Goal: Information Seeking & Learning: Learn about a topic

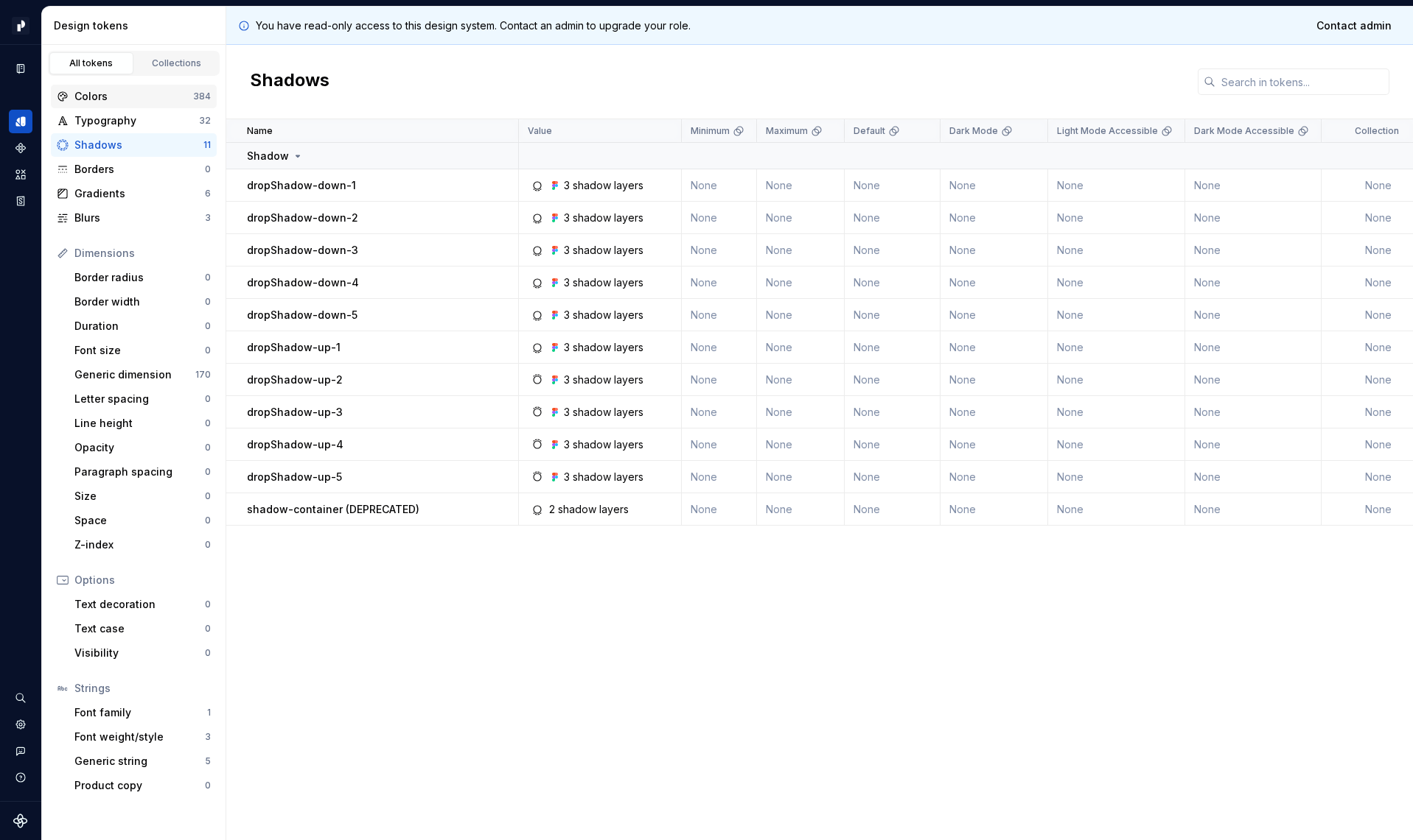
click at [111, 92] on div "Colors" at bounding box center [133, 96] width 119 height 15
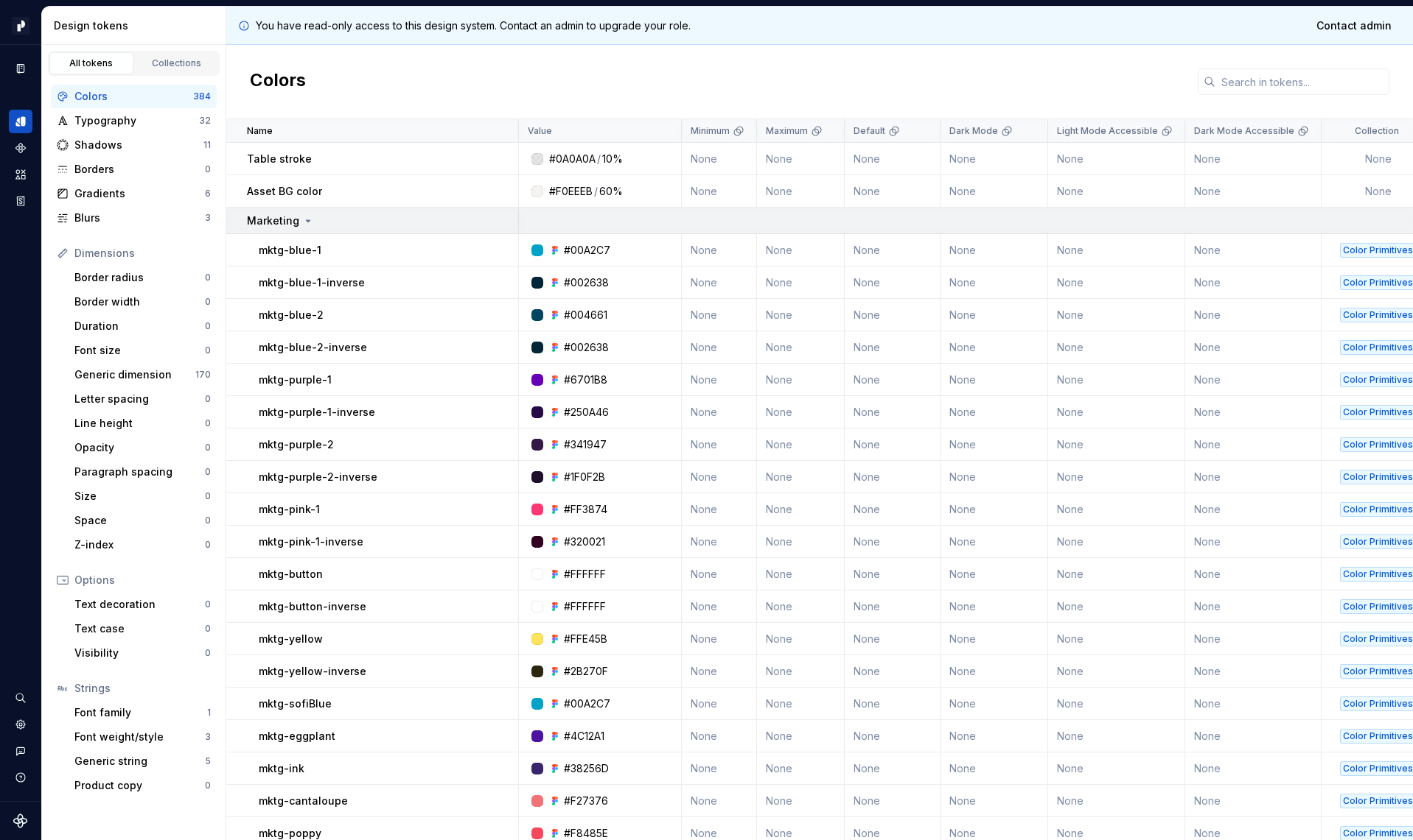
click at [295, 220] on p "Marketing" at bounding box center [273, 221] width 52 height 15
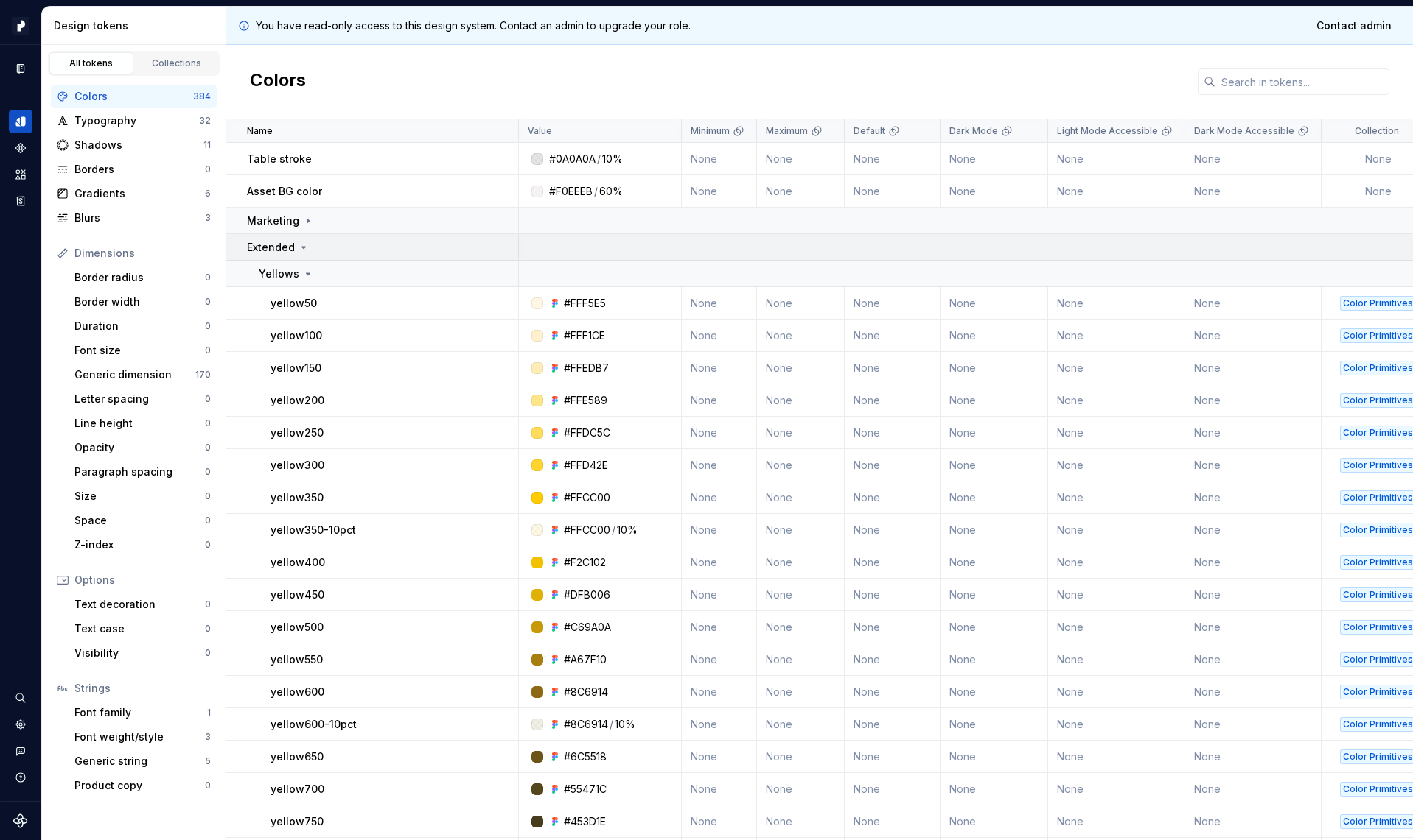
click at [298, 242] on icon at bounding box center [304, 247] width 12 height 12
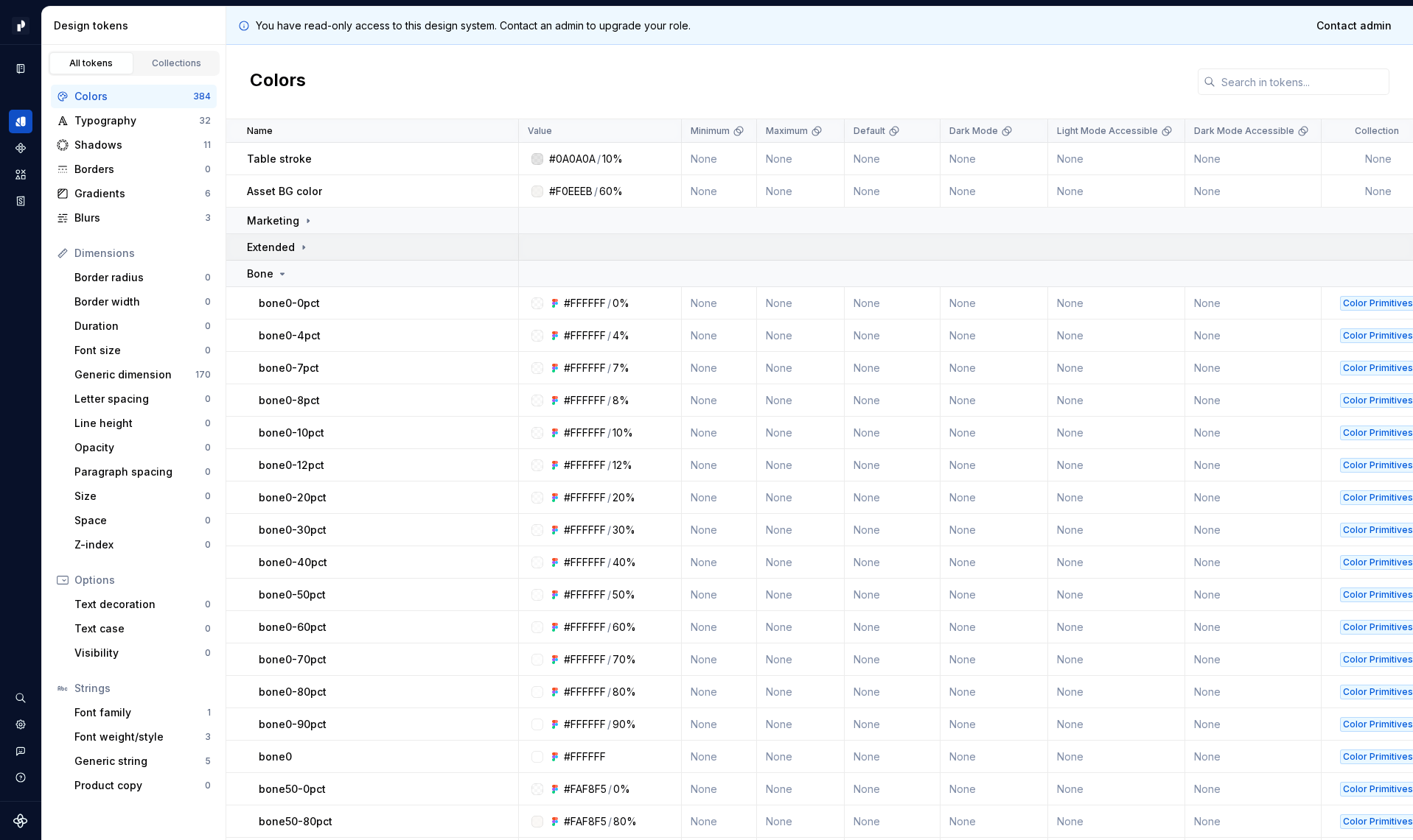
click at [298, 242] on icon at bounding box center [304, 247] width 12 height 12
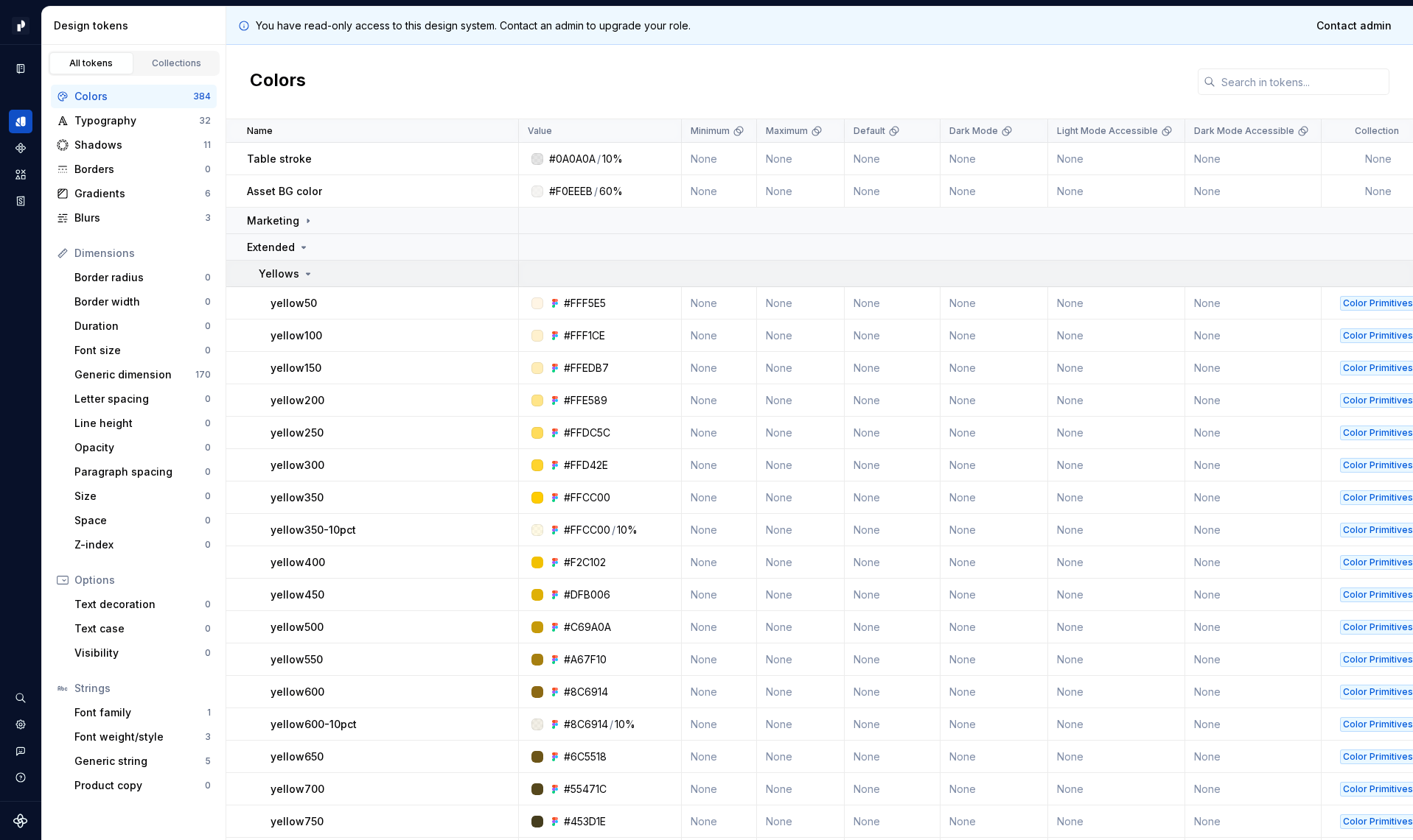
click at [295, 271] on p "Yellows" at bounding box center [278, 274] width 40 height 15
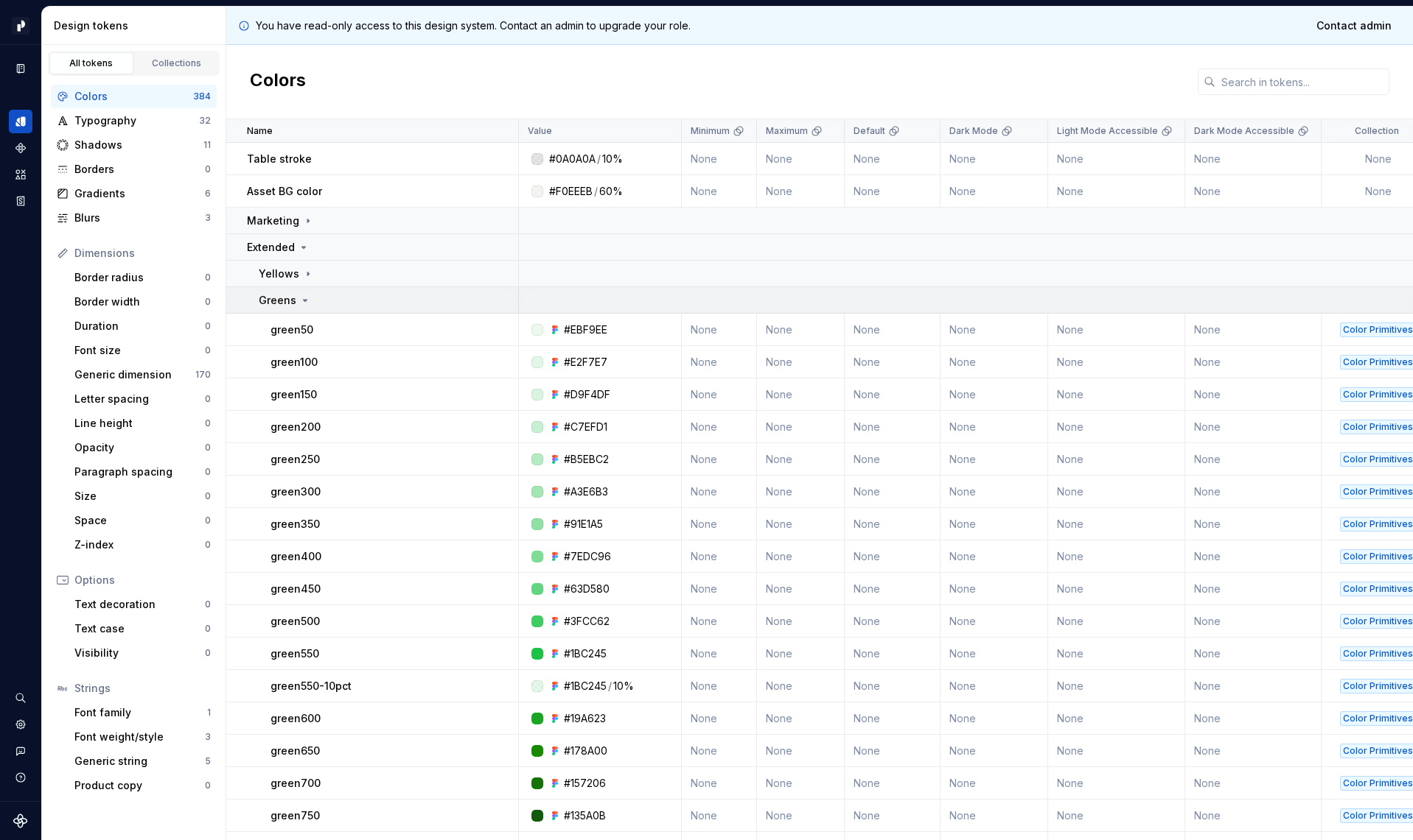
click at [289, 298] on p "Greens" at bounding box center [277, 301] width 37 height 15
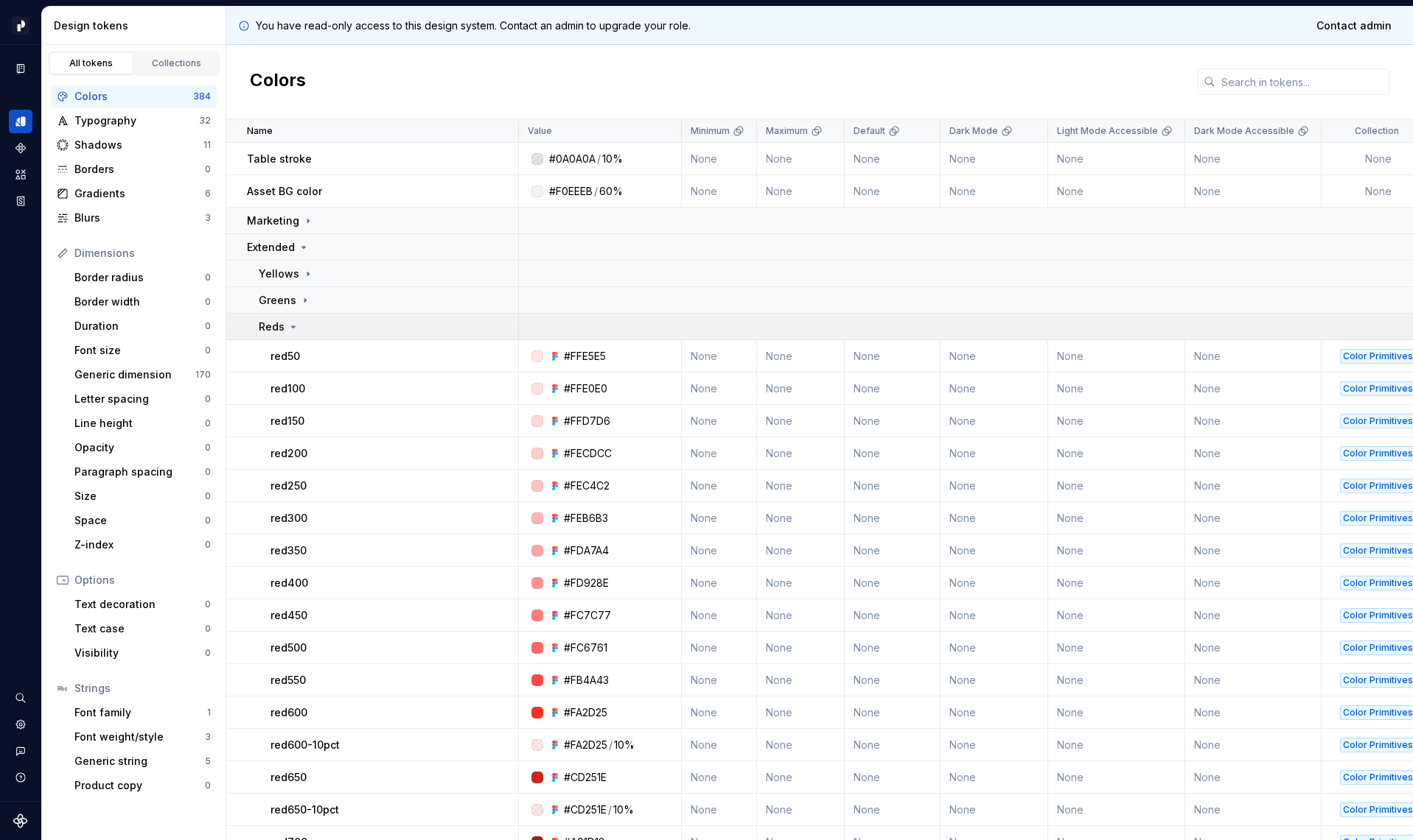
click at [288, 330] on icon at bounding box center [293, 327] width 12 height 12
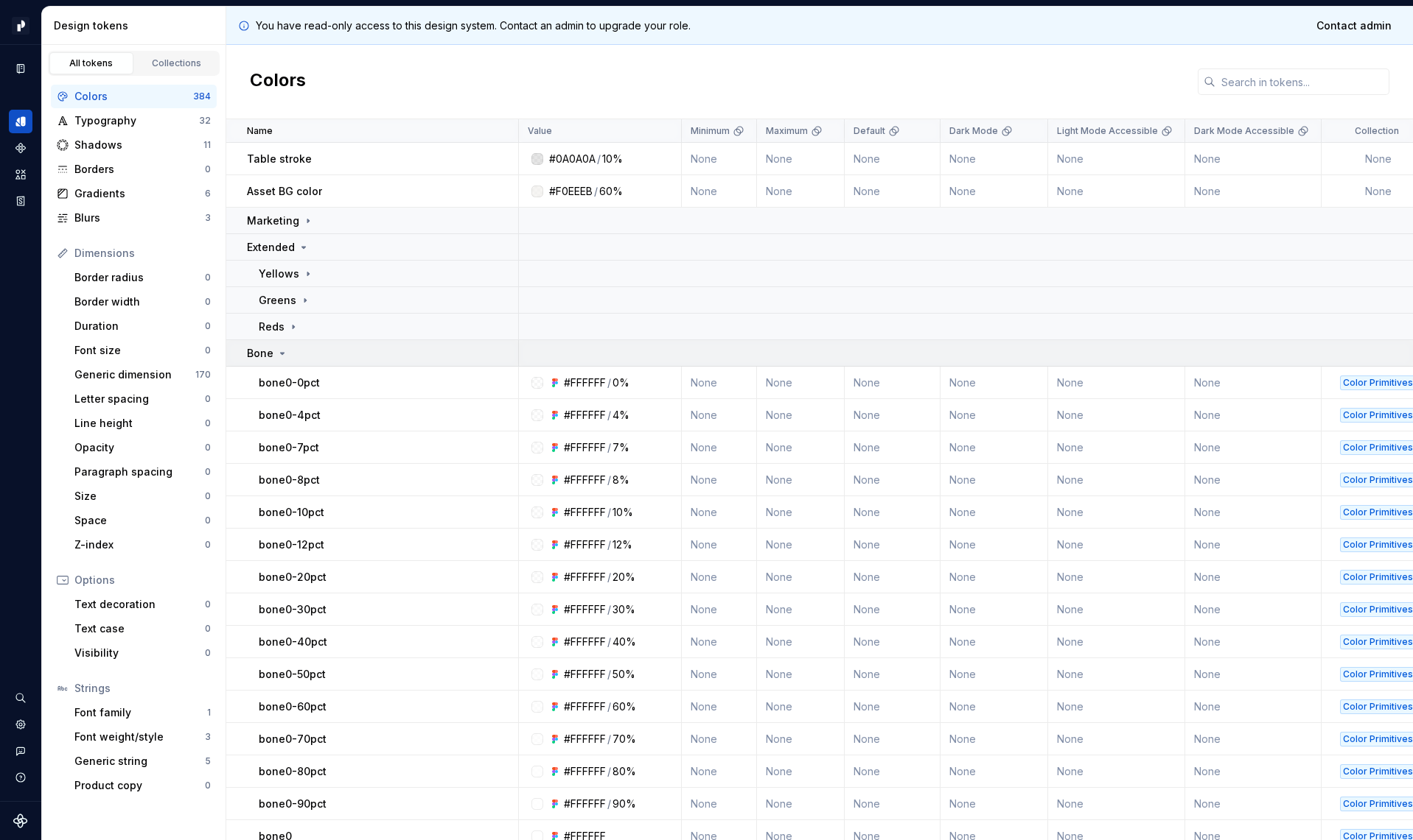
click at [288, 357] on div "Bone" at bounding box center [381, 354] width 271 height 15
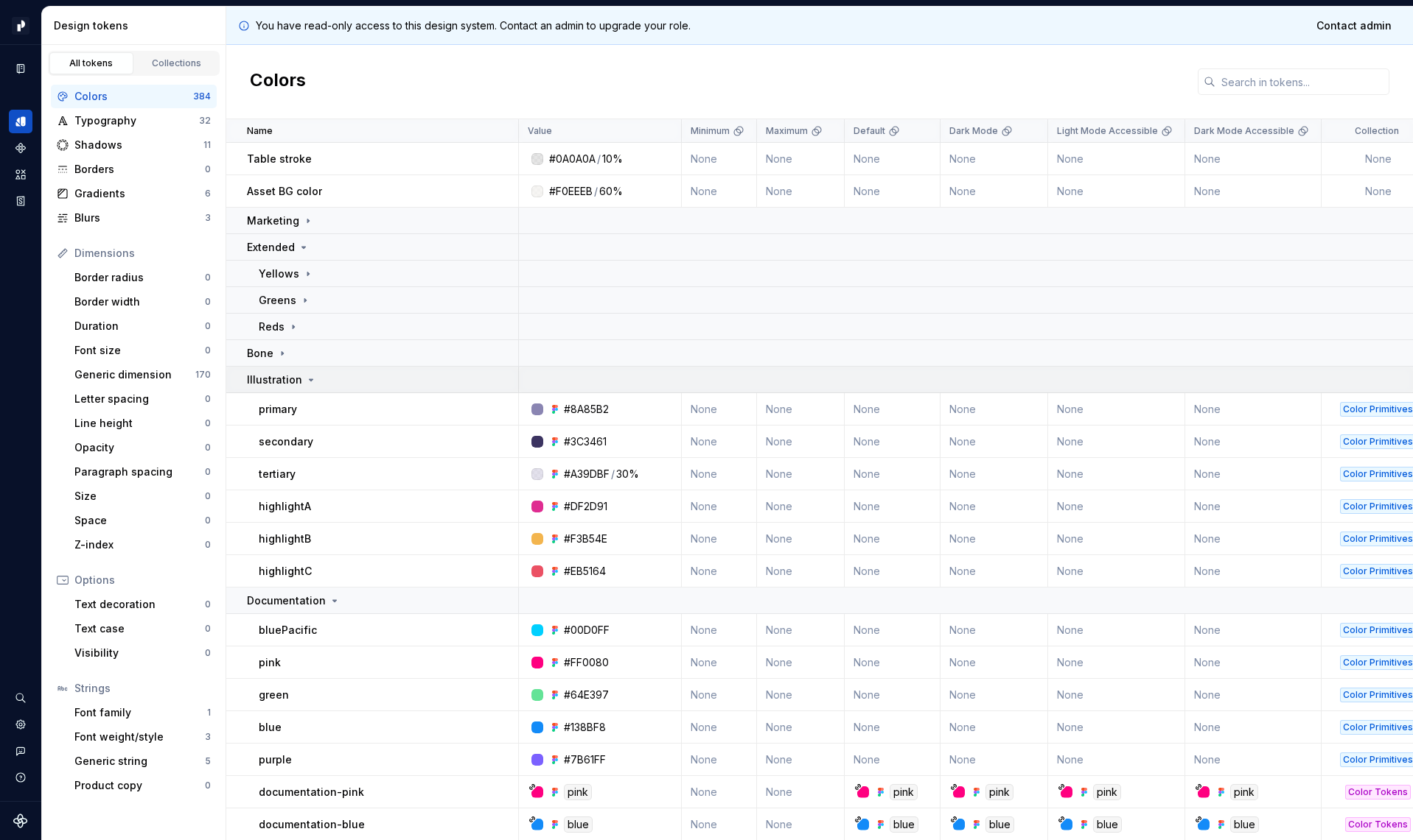
click at [285, 385] on p "Illustration" at bounding box center [274, 380] width 55 height 15
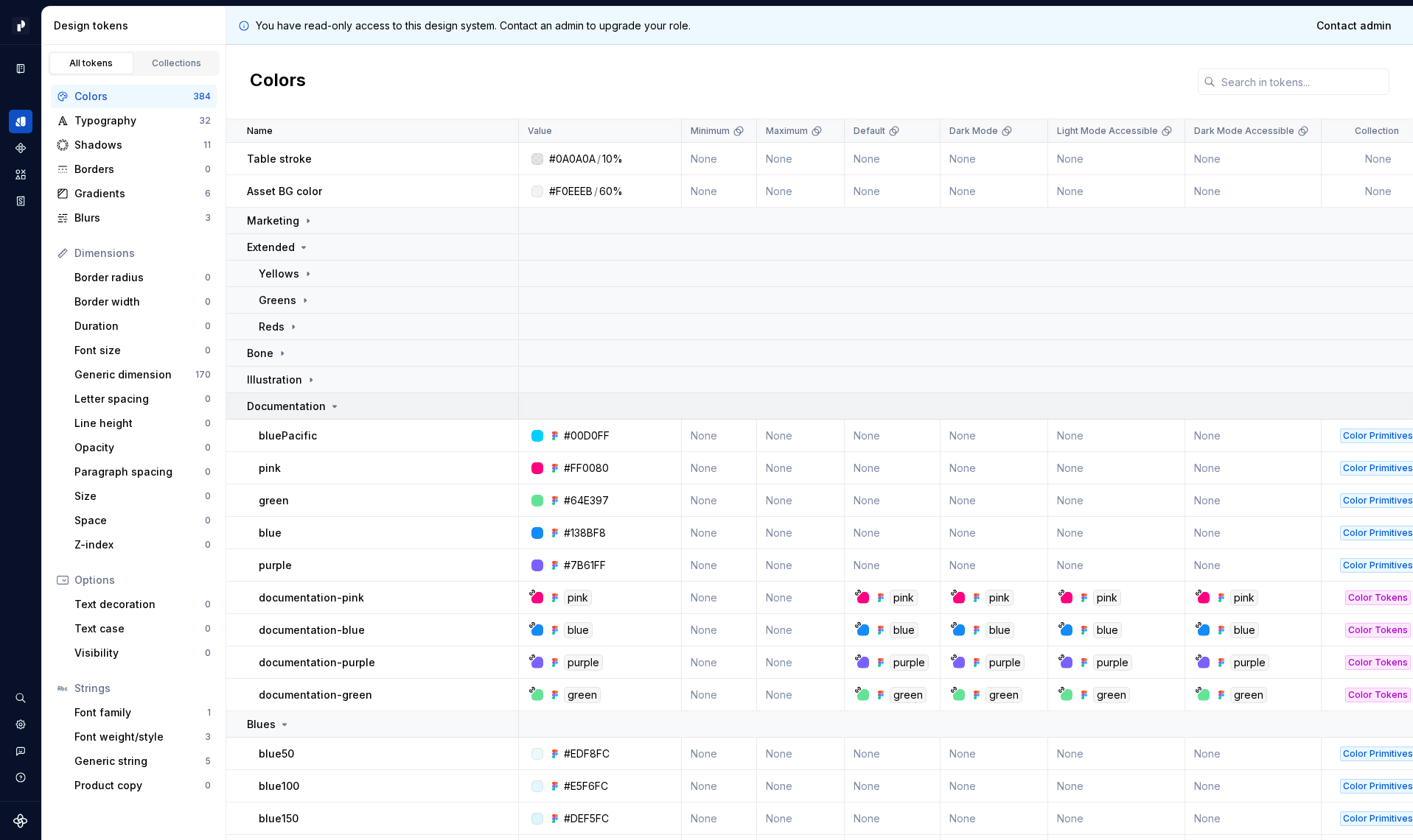
click at [280, 405] on p "Documentation" at bounding box center [286, 406] width 79 height 15
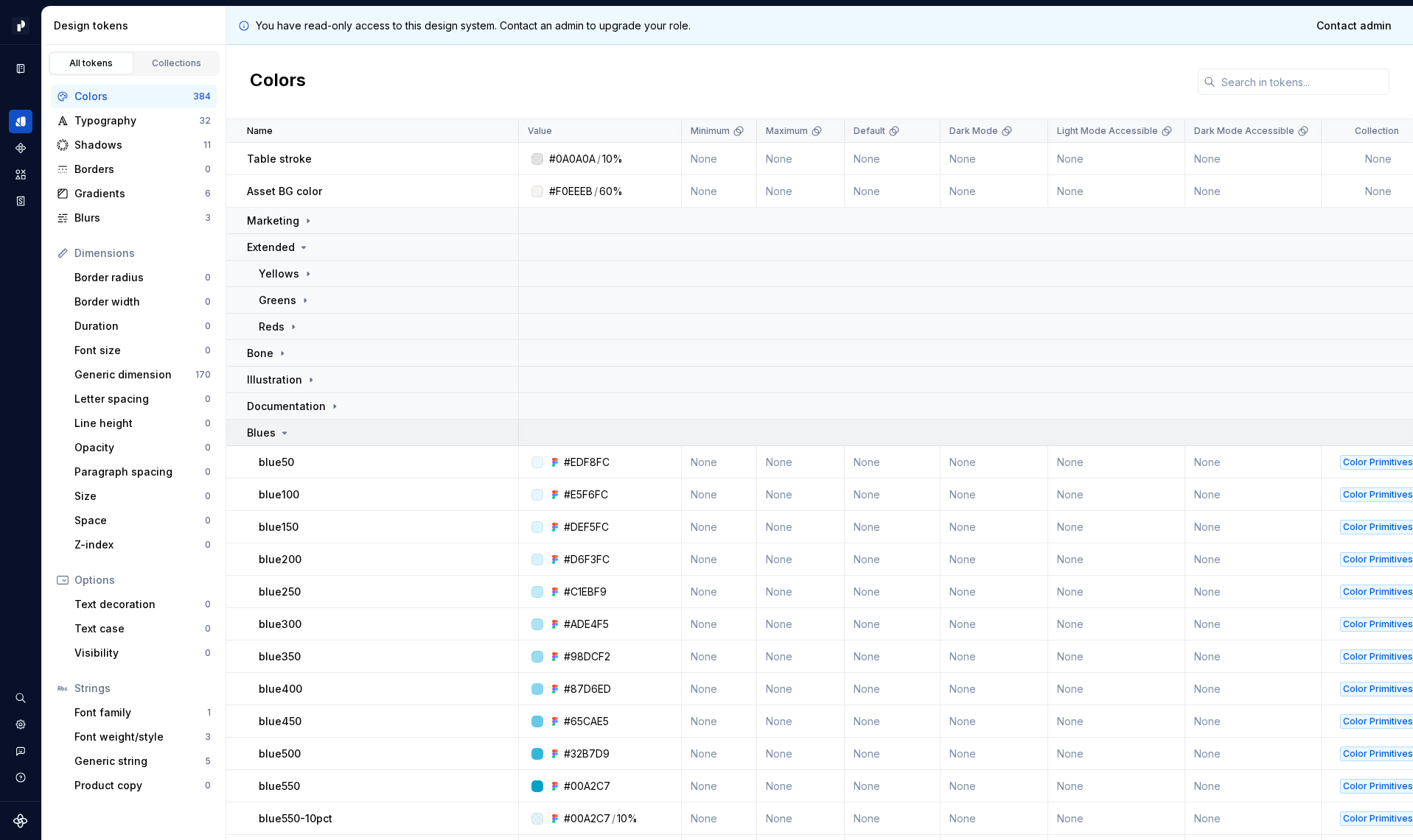
click at [289, 436] on icon at bounding box center [284, 433] width 12 height 12
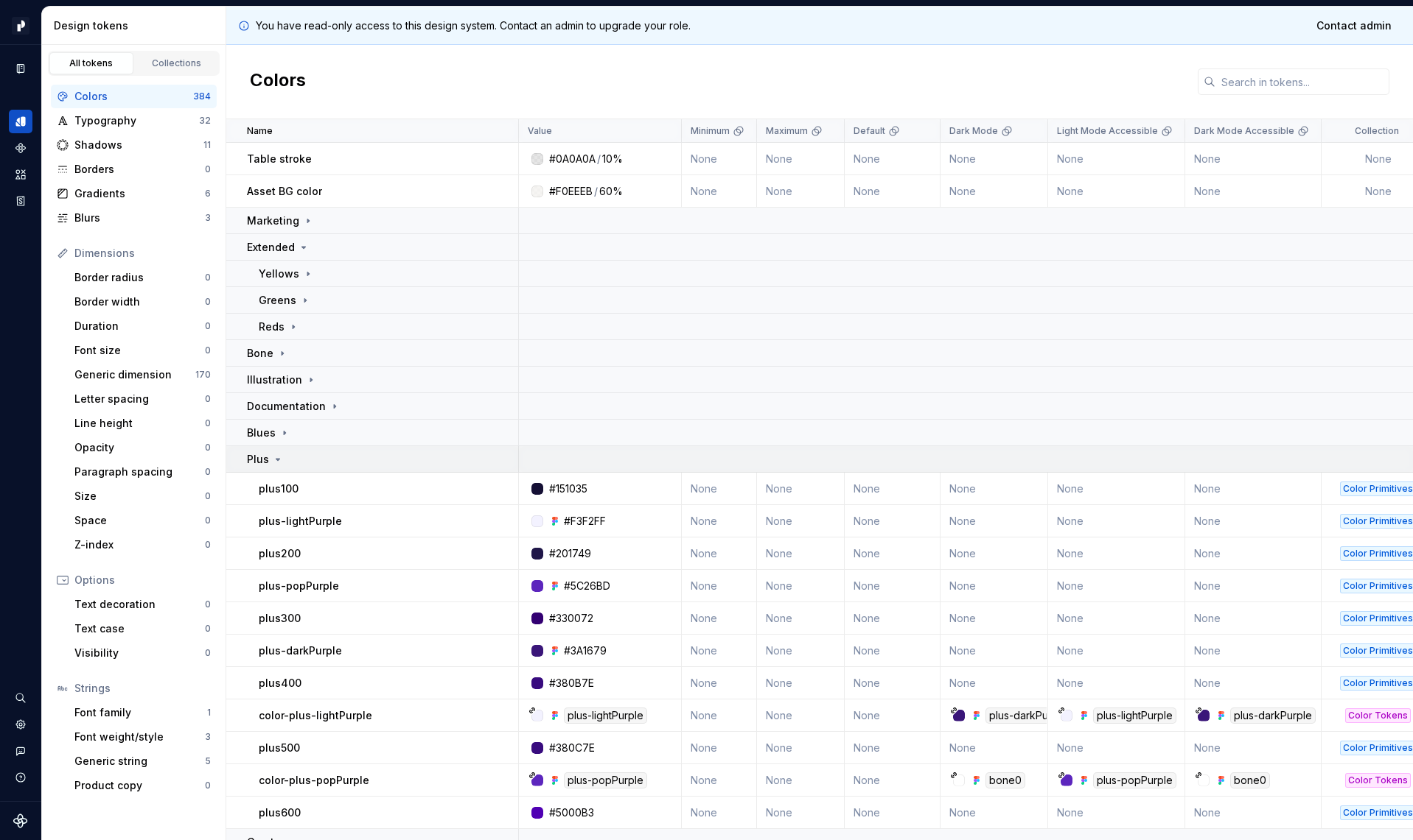
click at [279, 461] on icon at bounding box center [277, 459] width 12 height 12
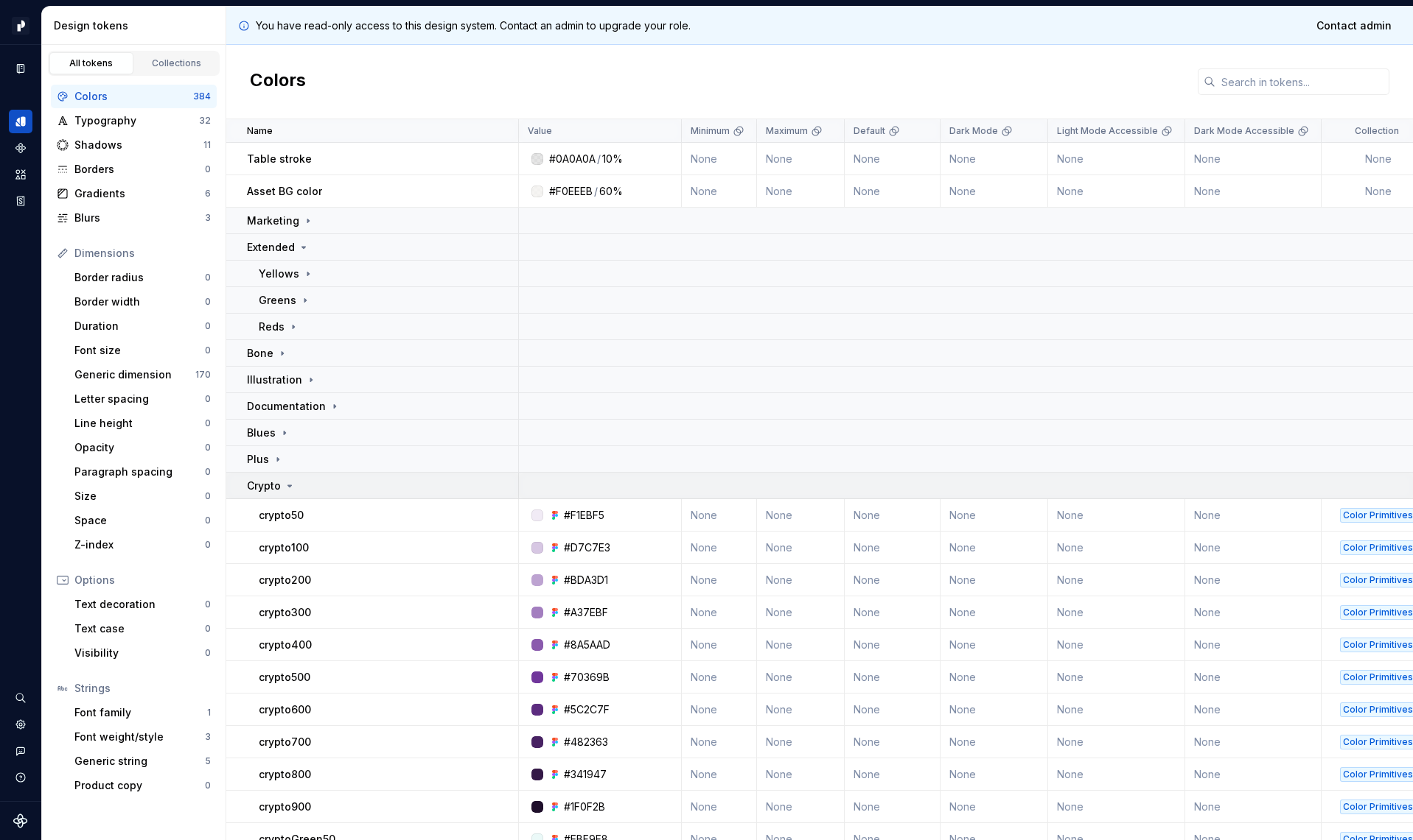
click at [287, 486] on icon at bounding box center [290, 486] width 12 height 12
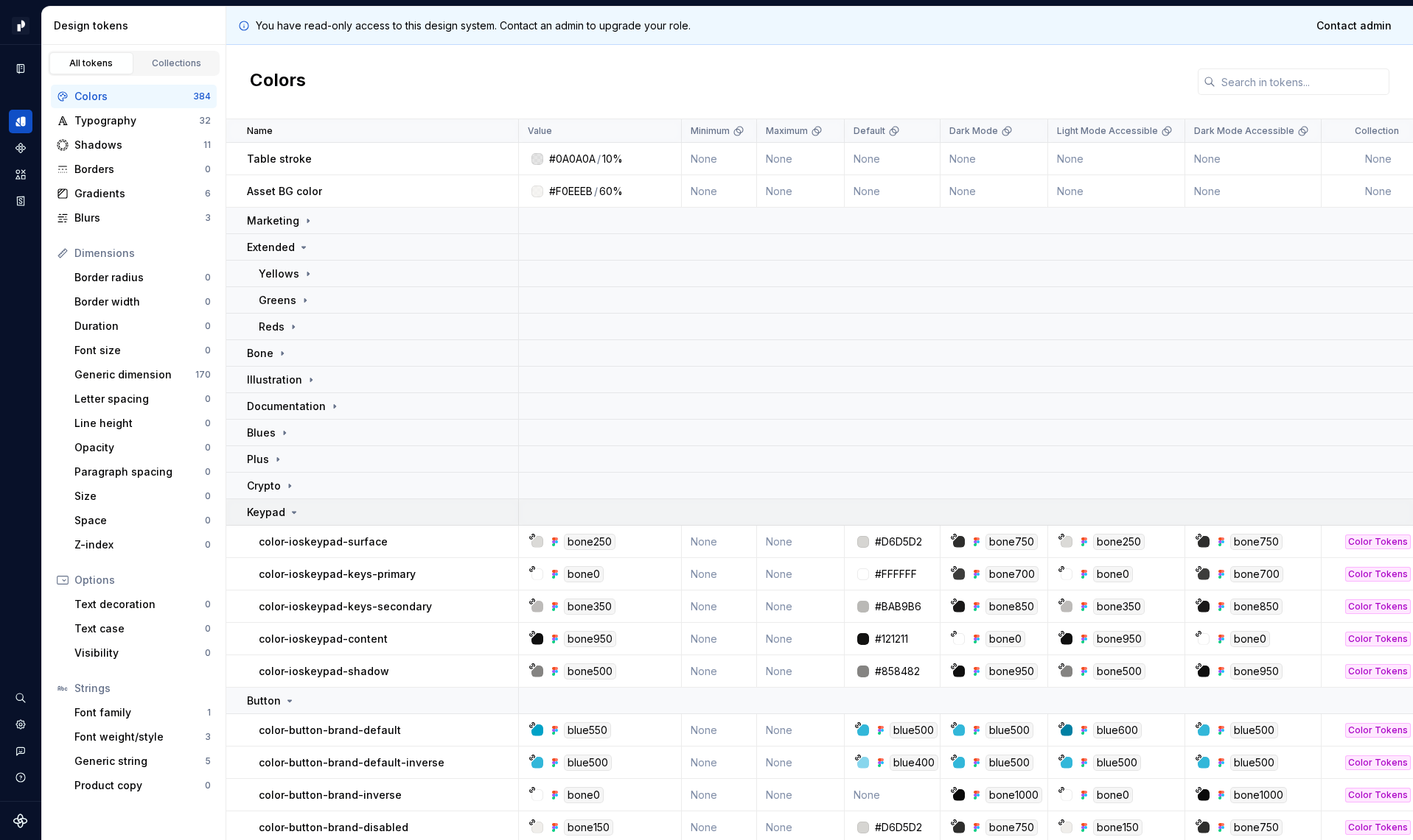
click at [293, 515] on icon at bounding box center [294, 512] width 12 height 12
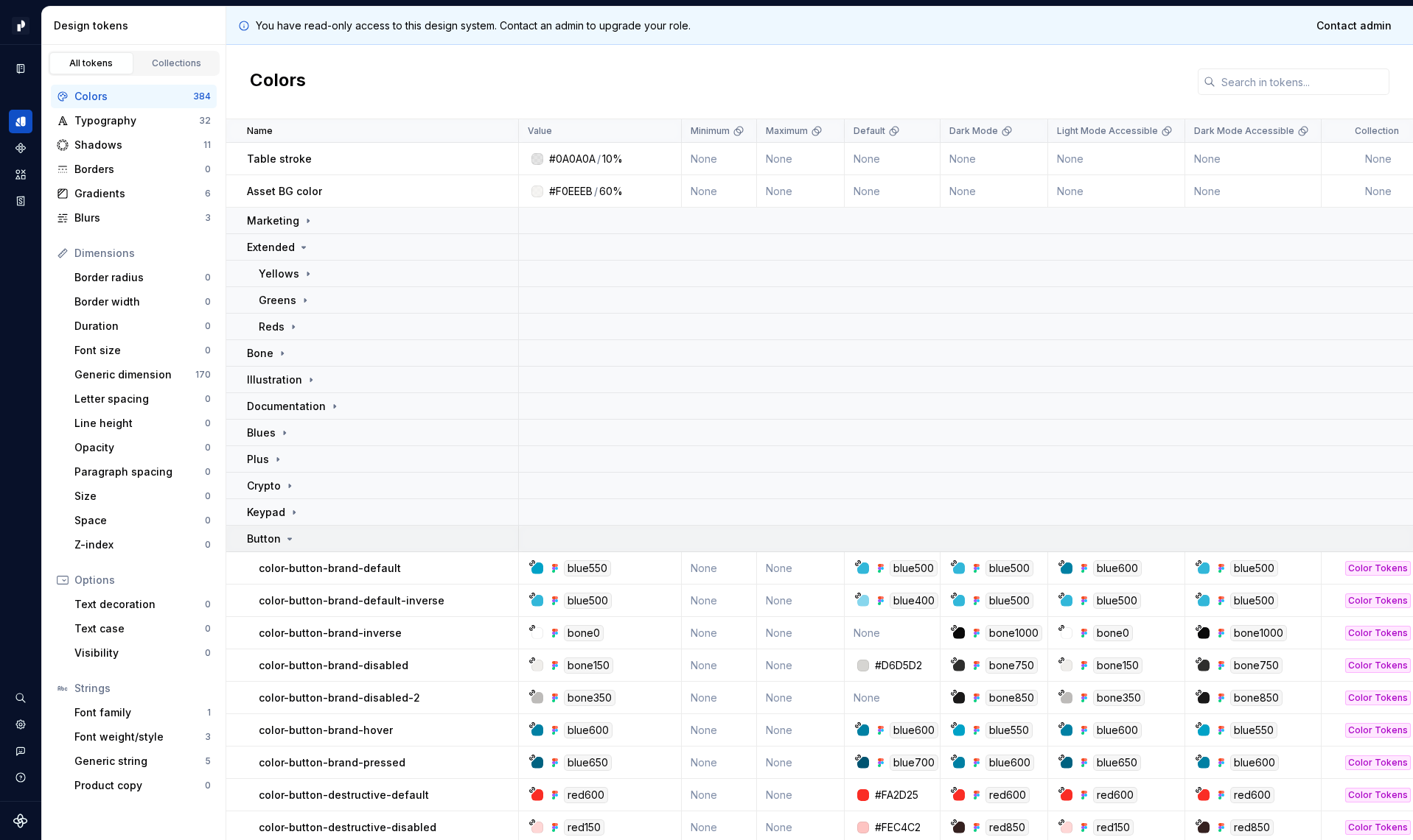
click at [290, 537] on icon at bounding box center [290, 538] width 12 height 12
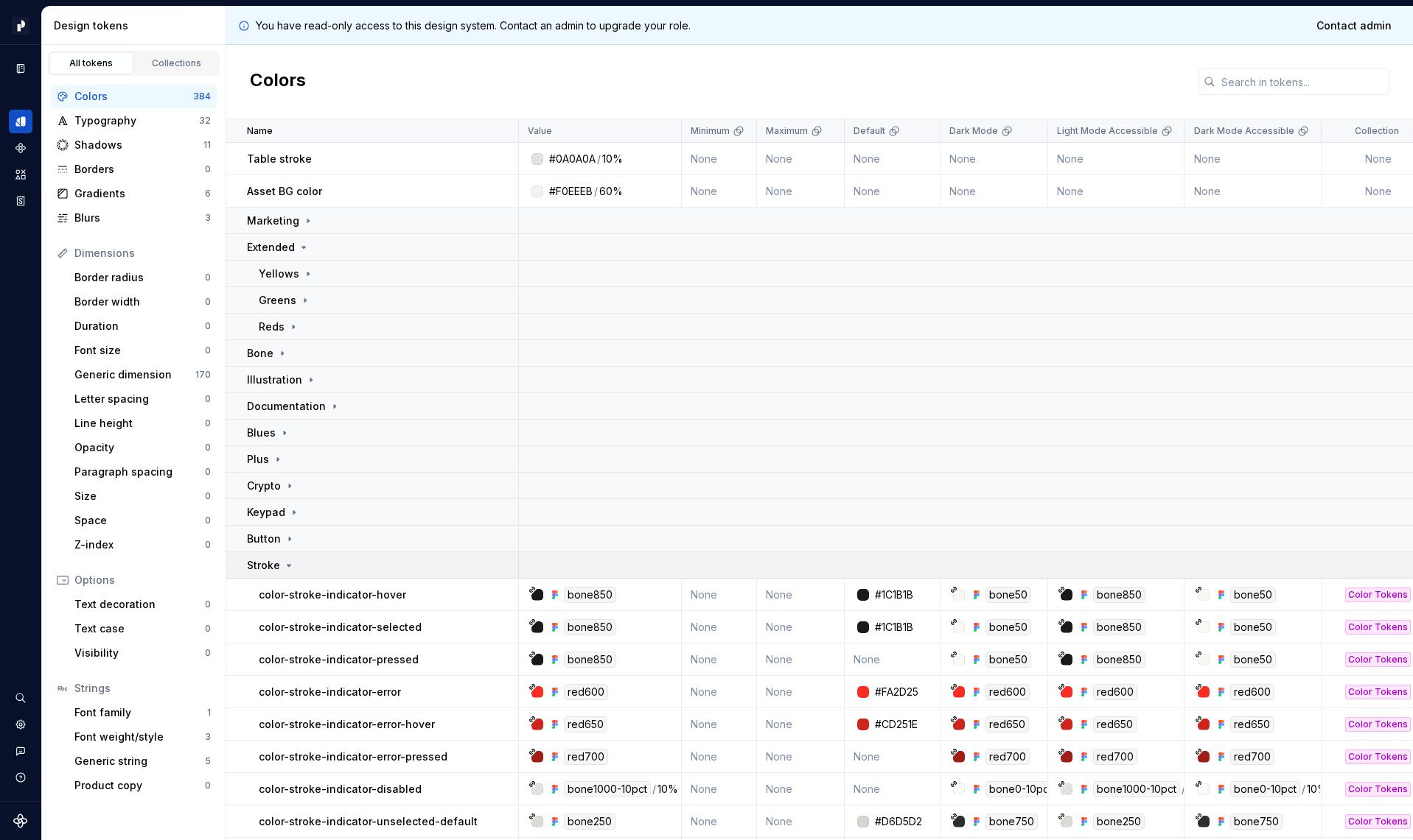
click at [288, 558] on div "Stroke" at bounding box center [270, 566] width 48 height 15
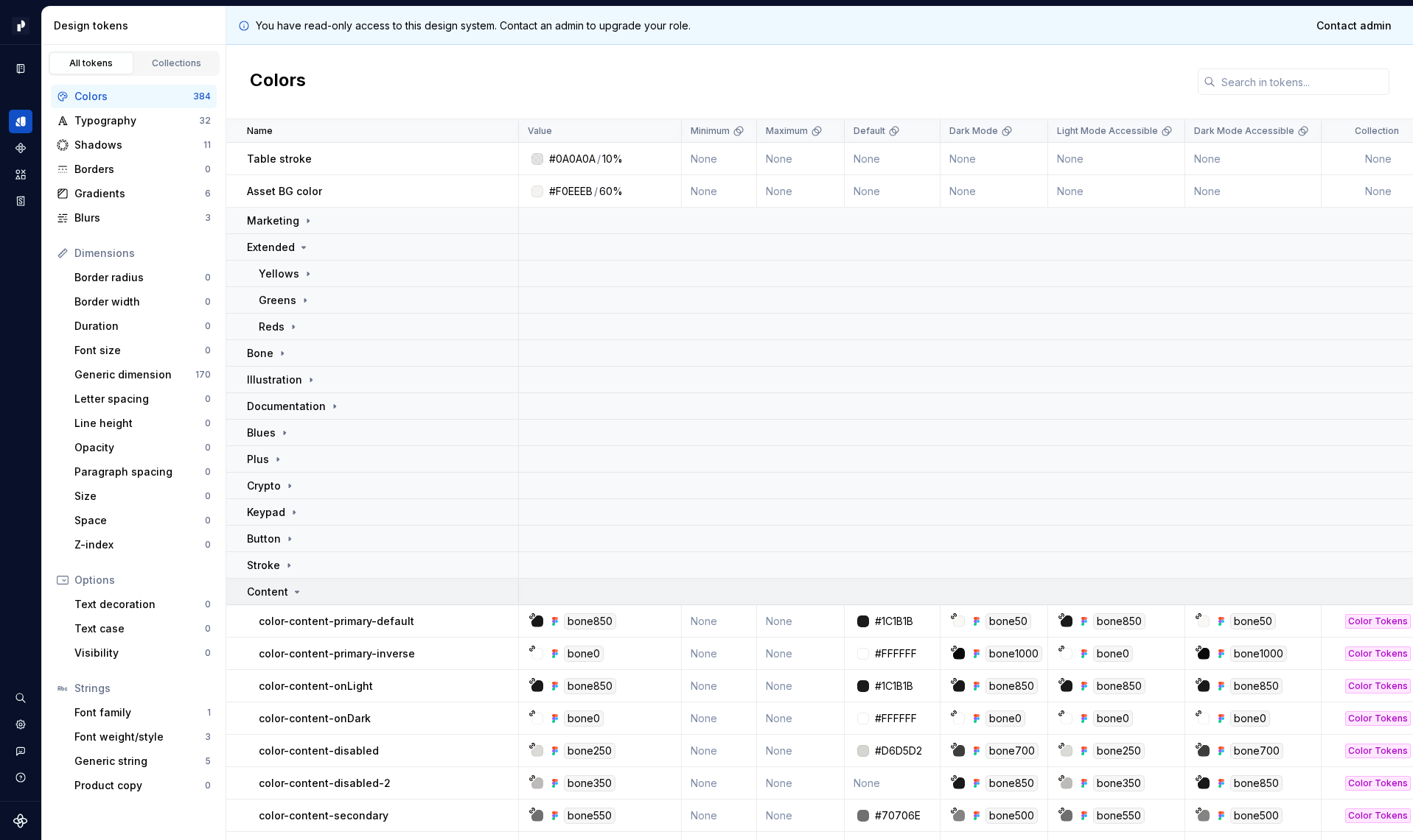
click at [281, 599] on td "Content" at bounding box center [372, 592] width 292 height 26
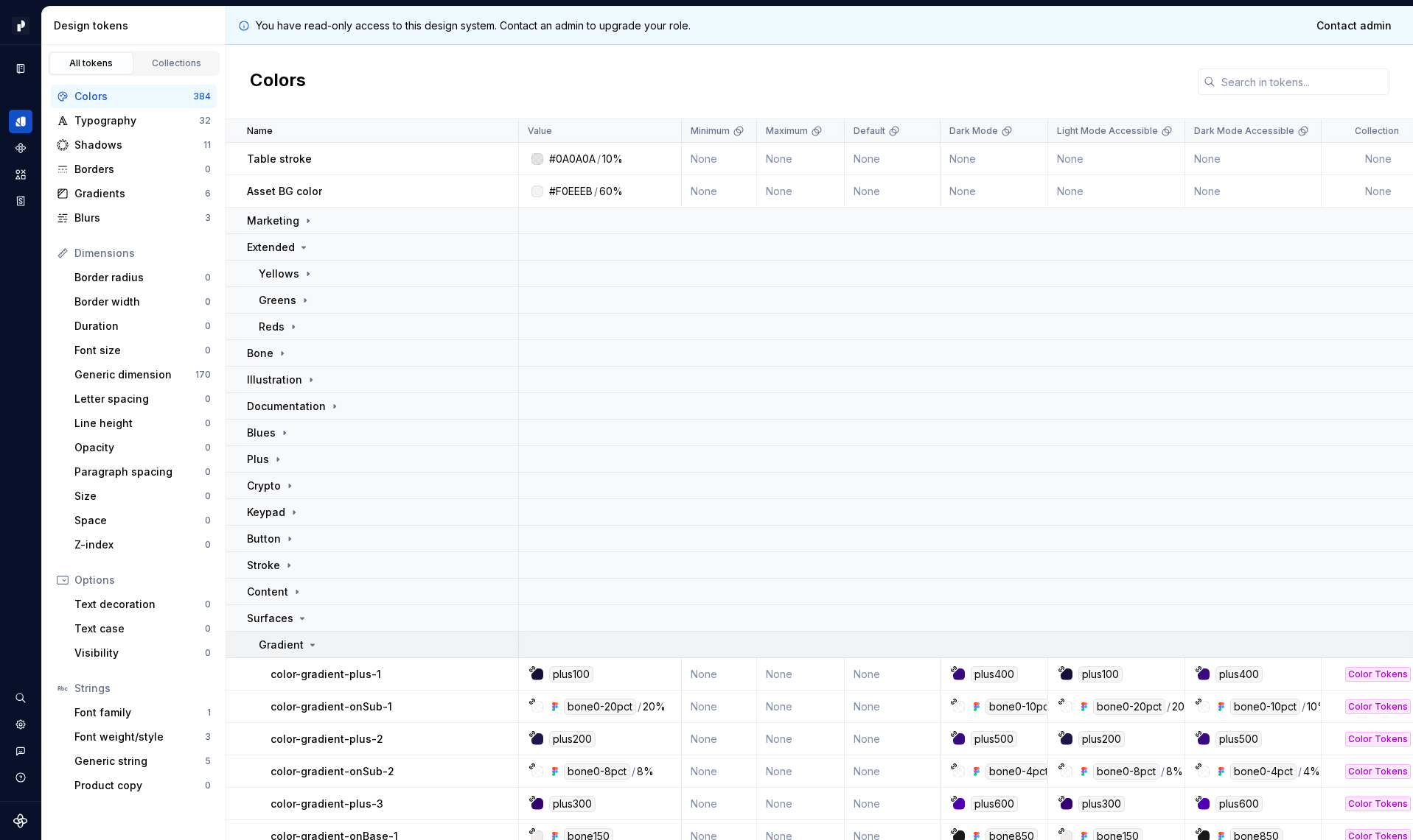
click at [295, 640] on p "Gradient" at bounding box center [281, 645] width 45 height 15
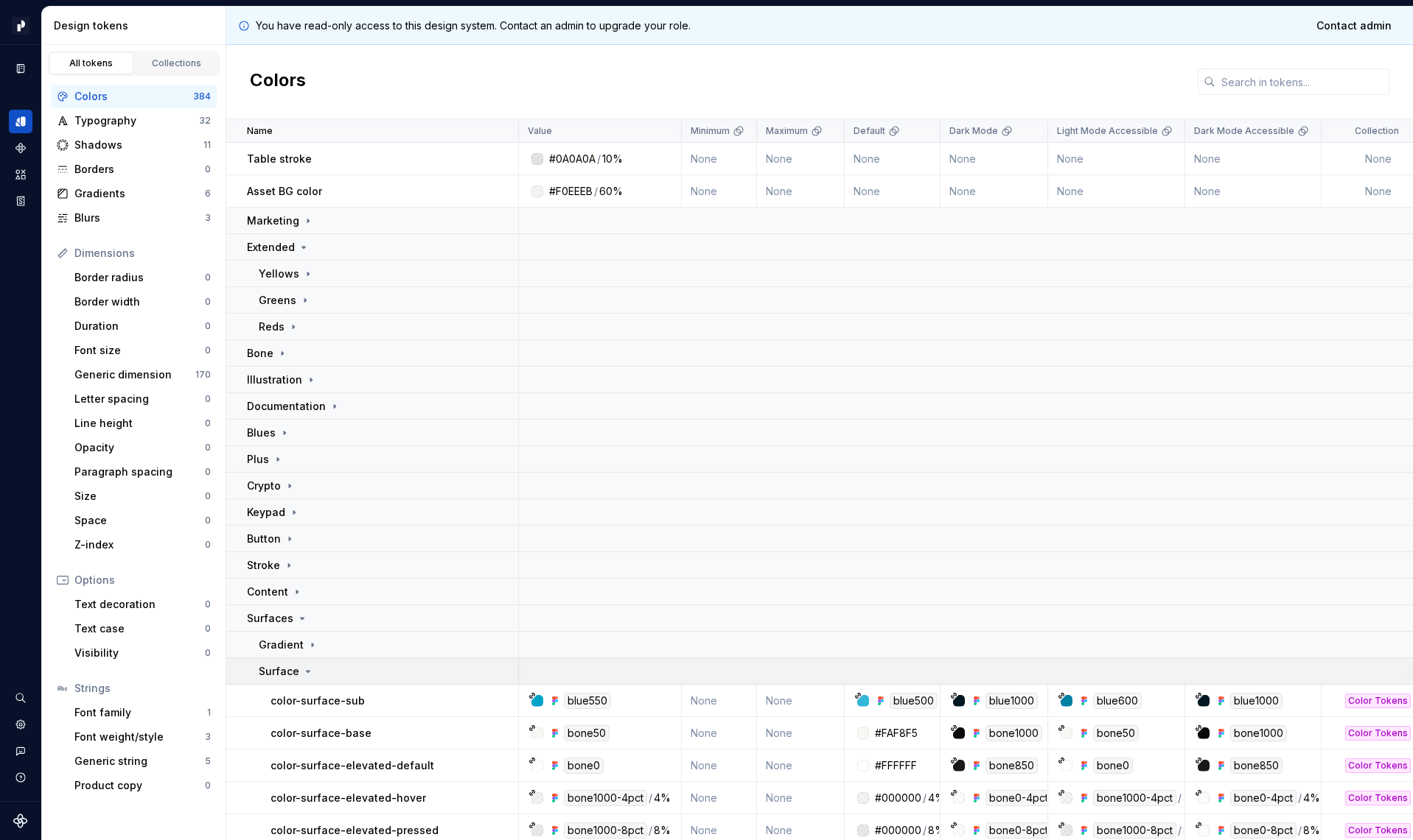
click at [299, 669] on div "Surface" at bounding box center [286, 671] width 55 height 15
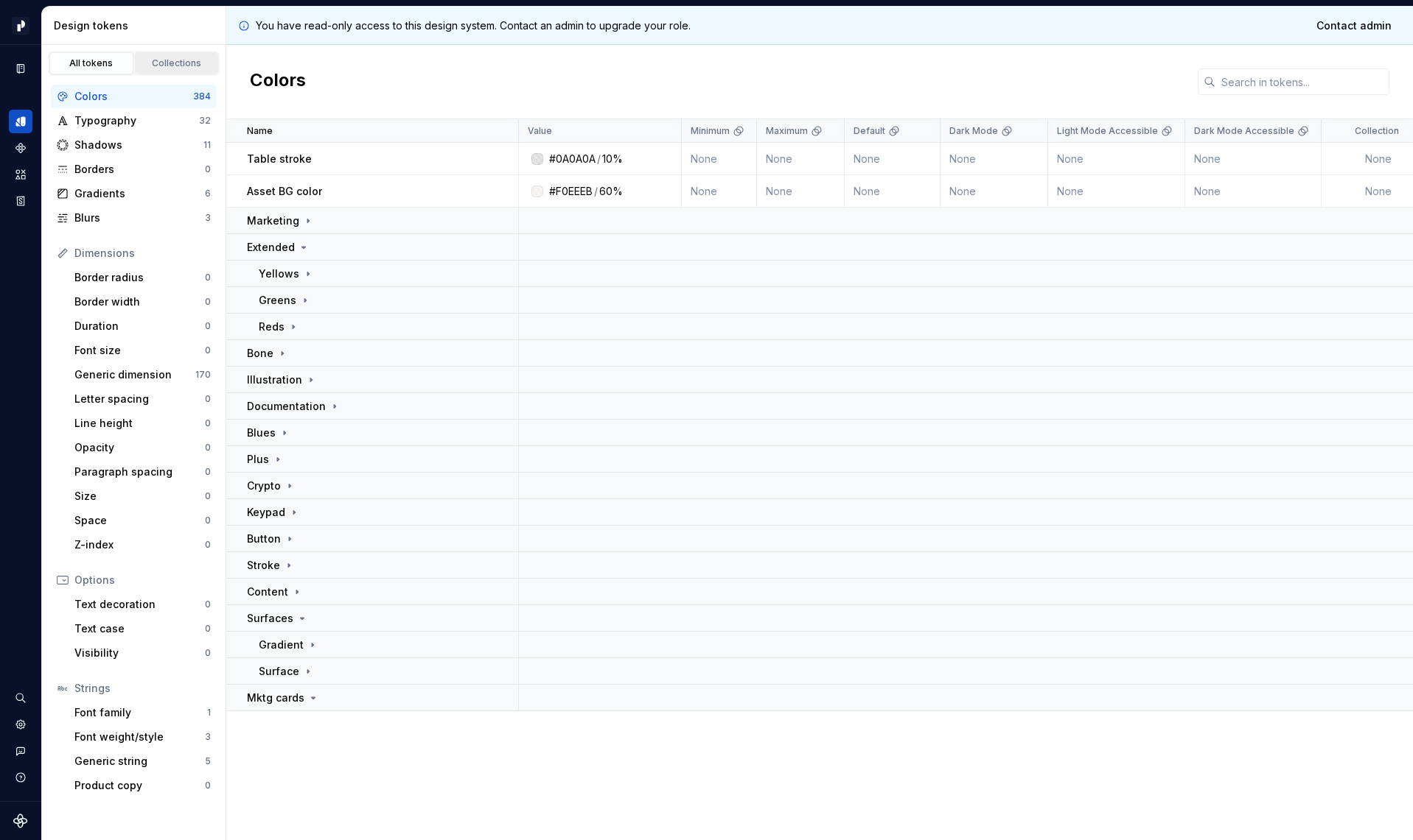
click at [161, 64] on div "Collections" at bounding box center [176, 63] width 74 height 12
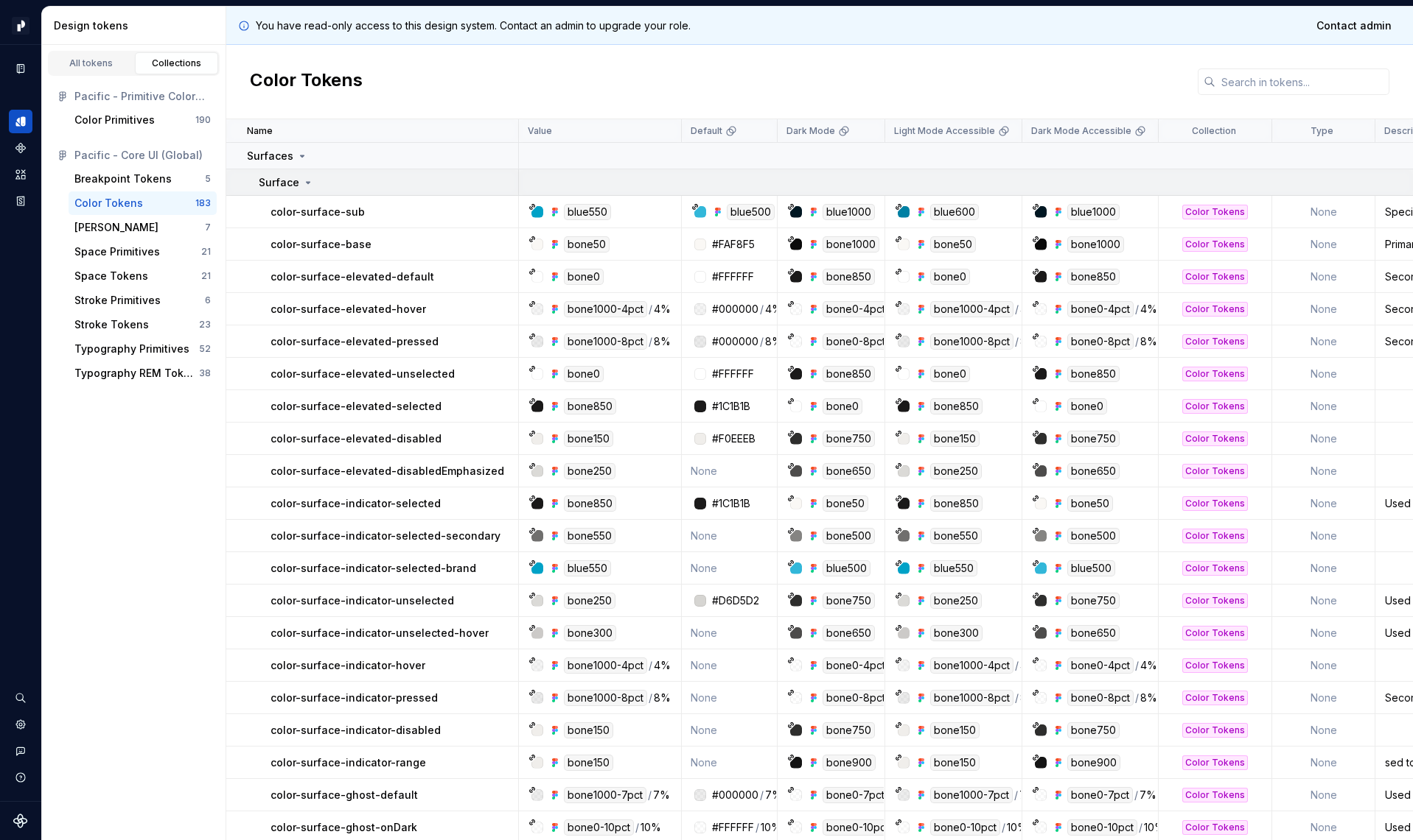
click at [286, 179] on p "Surface" at bounding box center [278, 183] width 40 height 15
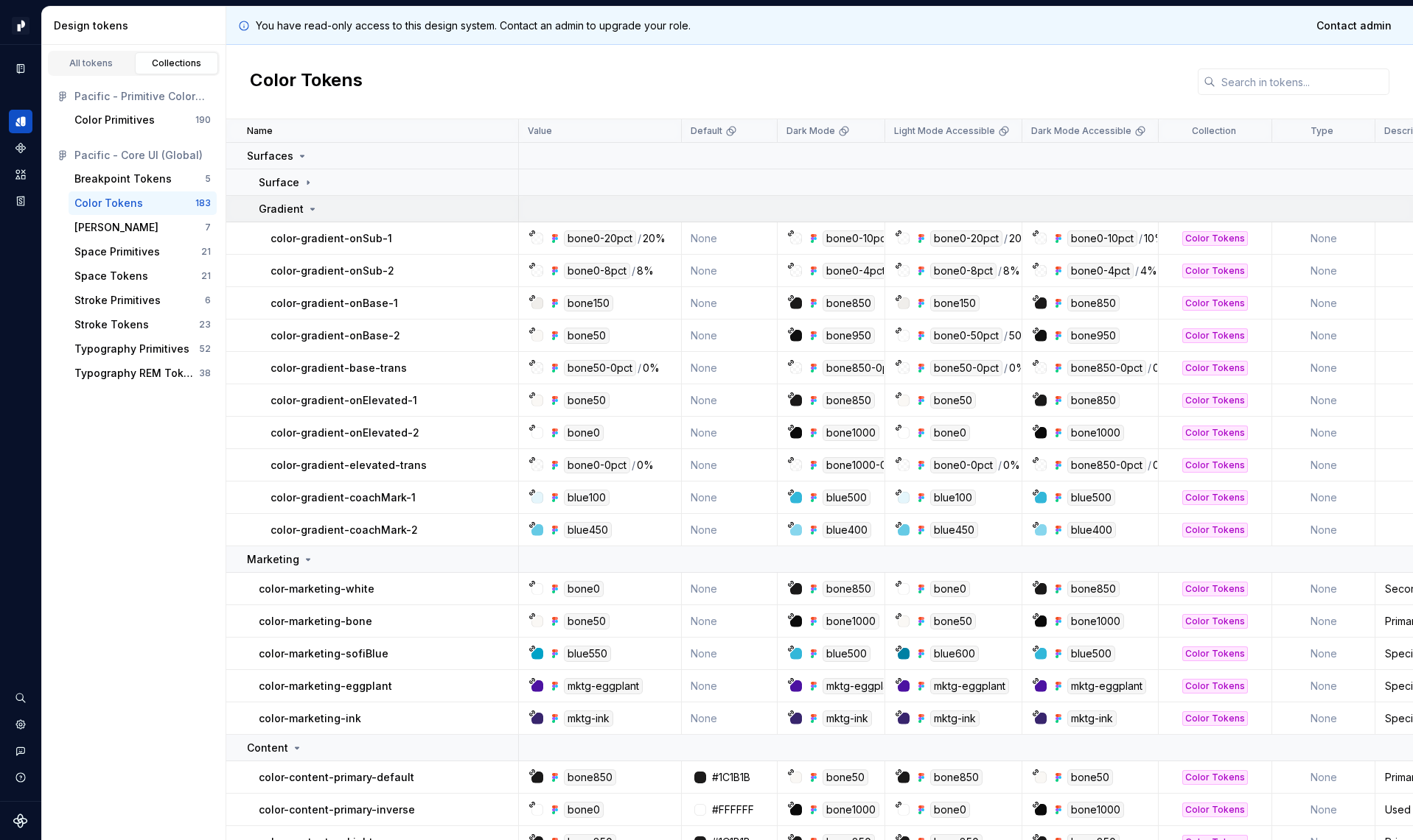
click at [291, 203] on p "Gradient" at bounding box center [281, 210] width 45 height 15
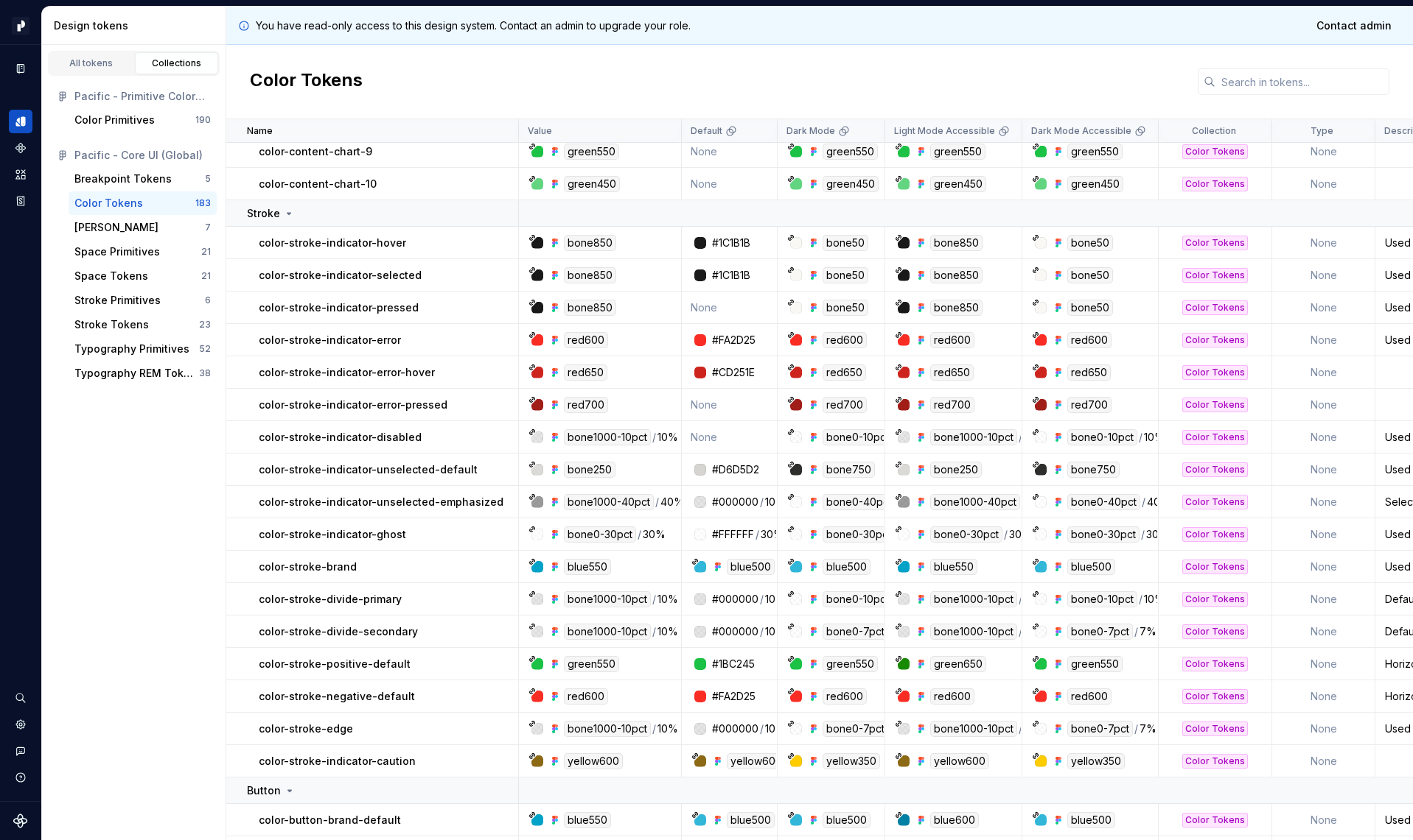
scroll to position [1664, 0]
click at [266, 217] on p "Stroke" at bounding box center [262, 213] width 33 height 15
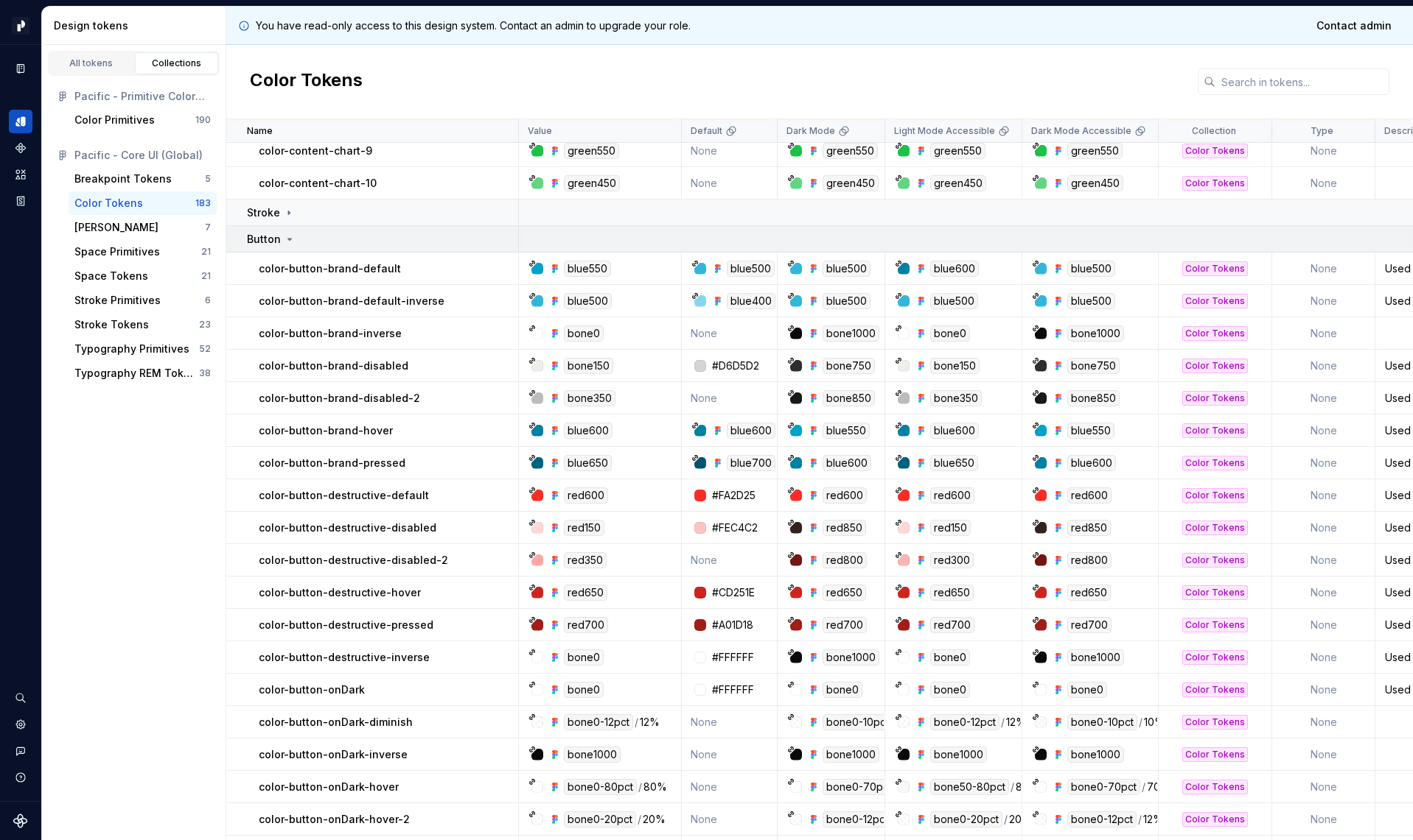
click at [267, 246] on td "Button" at bounding box center [372, 239] width 292 height 26
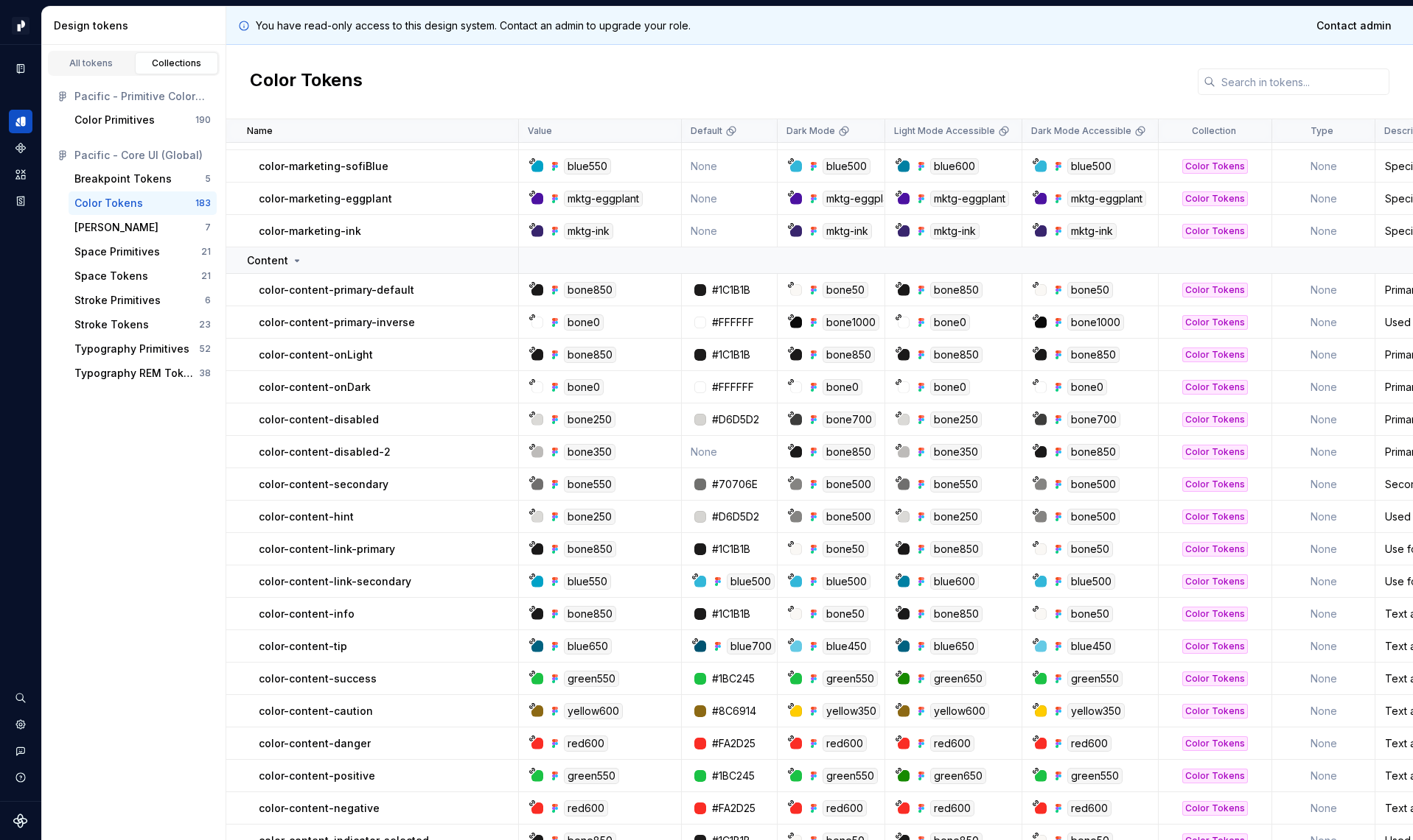
scroll to position [0, 0]
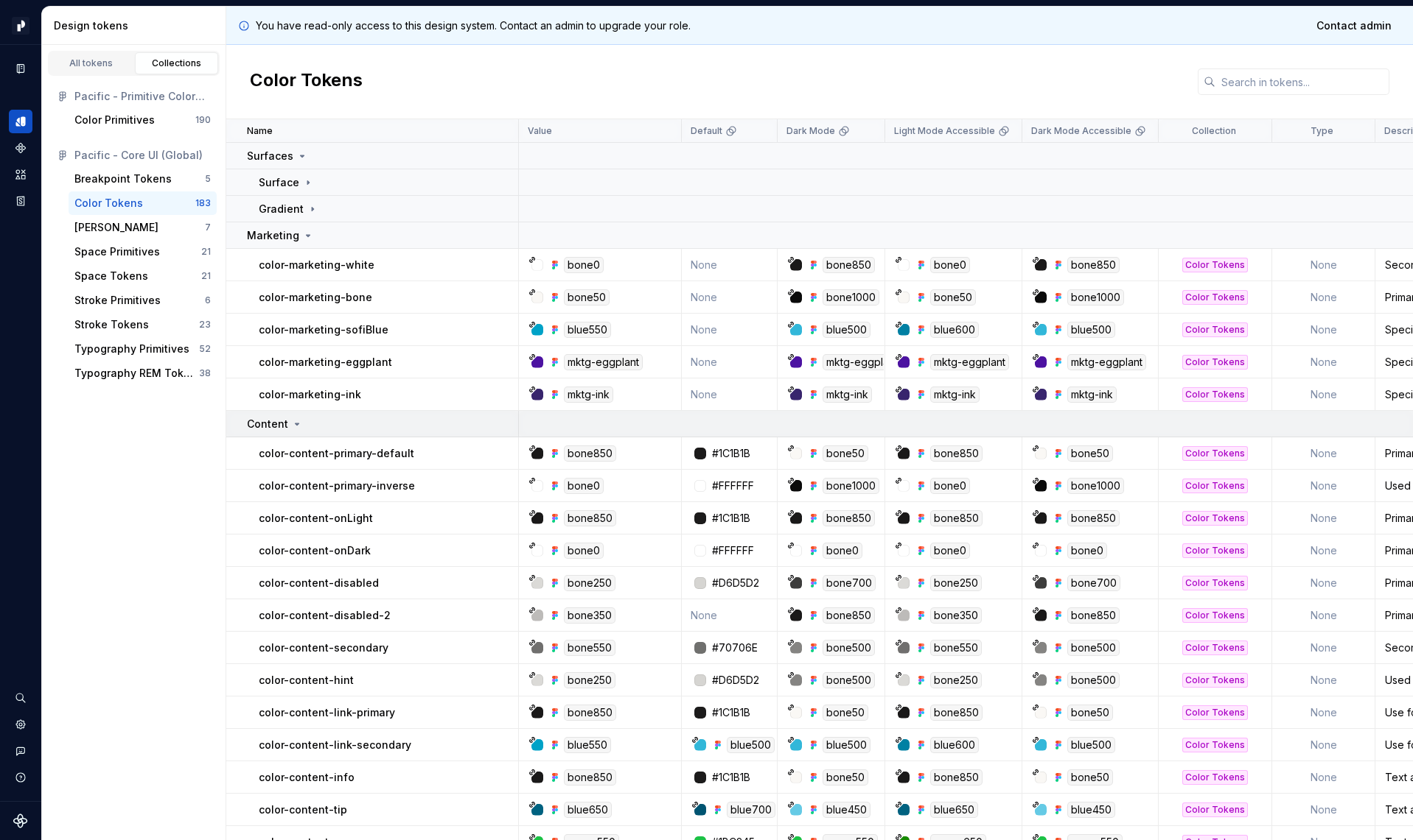
click at [266, 424] on p "Content" at bounding box center [267, 424] width 41 height 15
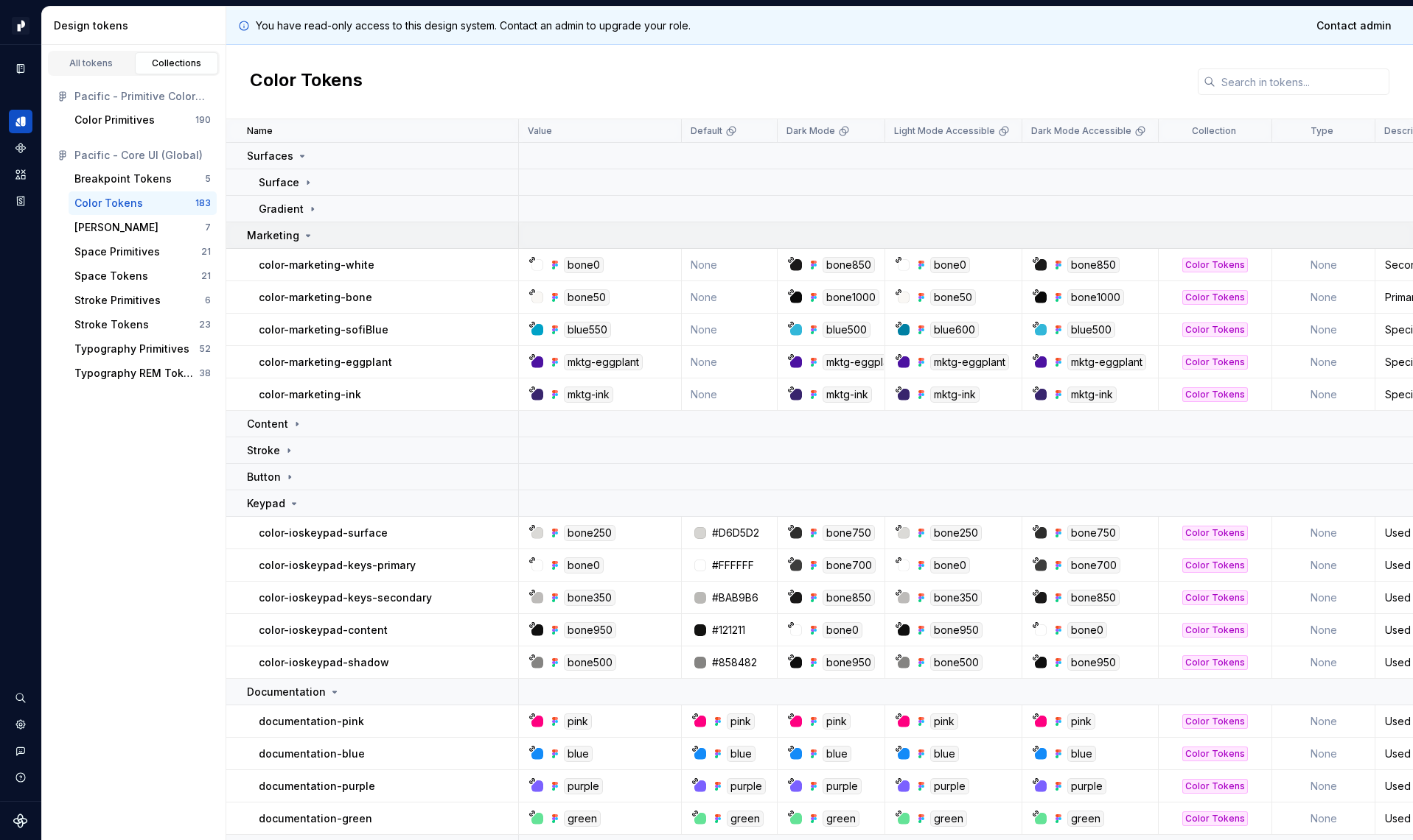
click at [278, 240] on p "Marketing" at bounding box center [273, 236] width 52 height 15
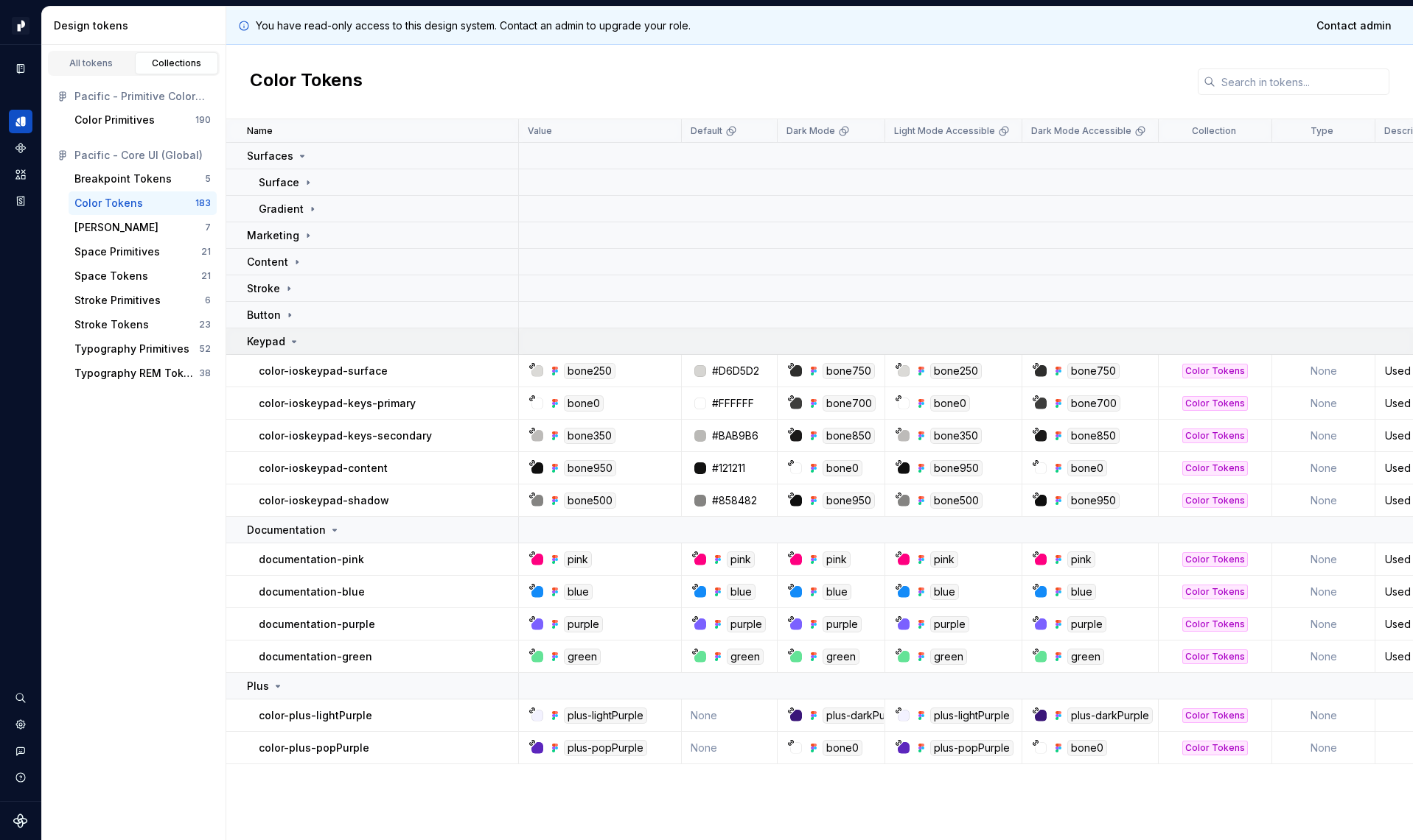
click at [264, 337] on p "Keypad" at bounding box center [265, 342] width 38 height 15
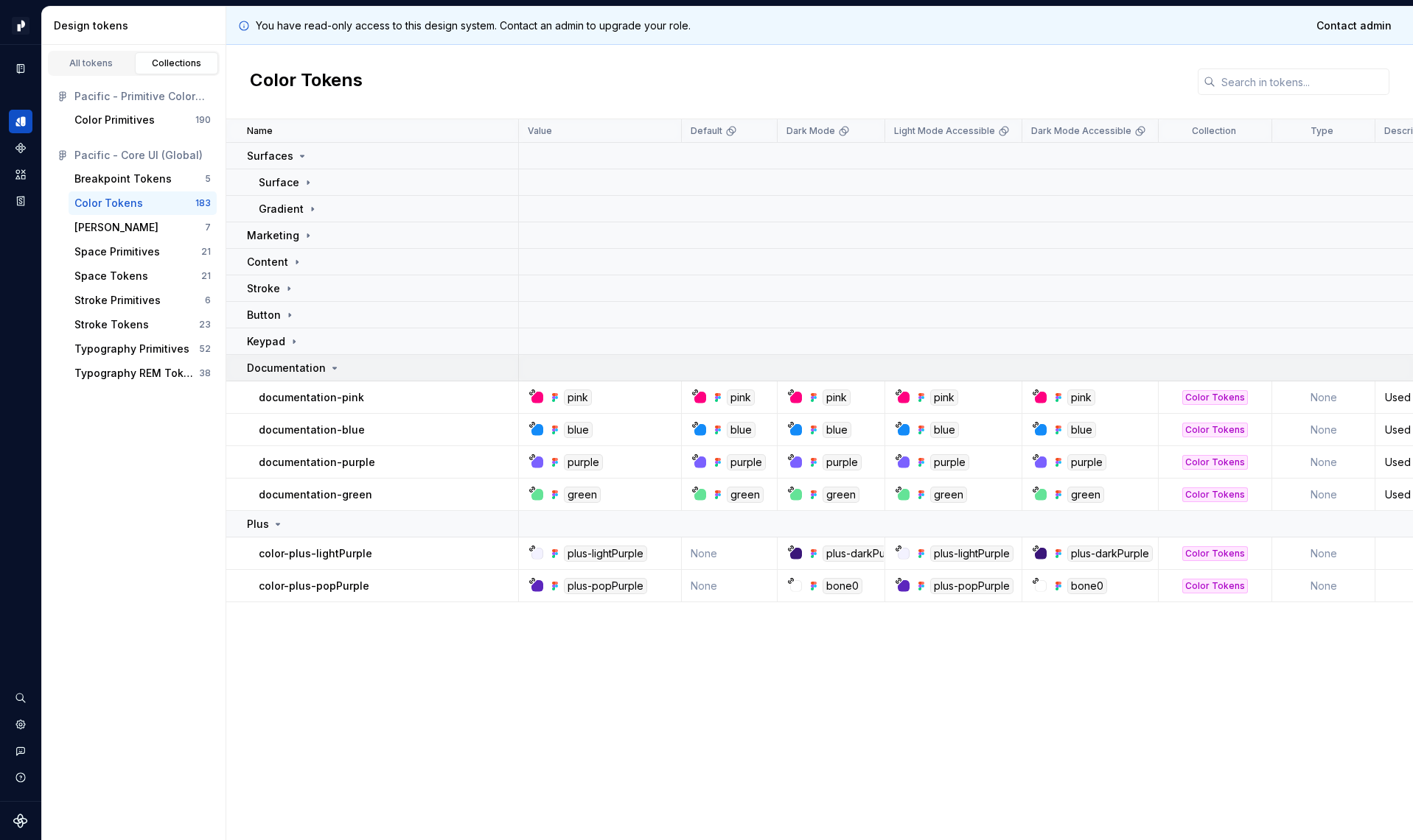
click at [267, 373] on p "Documentation" at bounding box center [286, 368] width 79 height 15
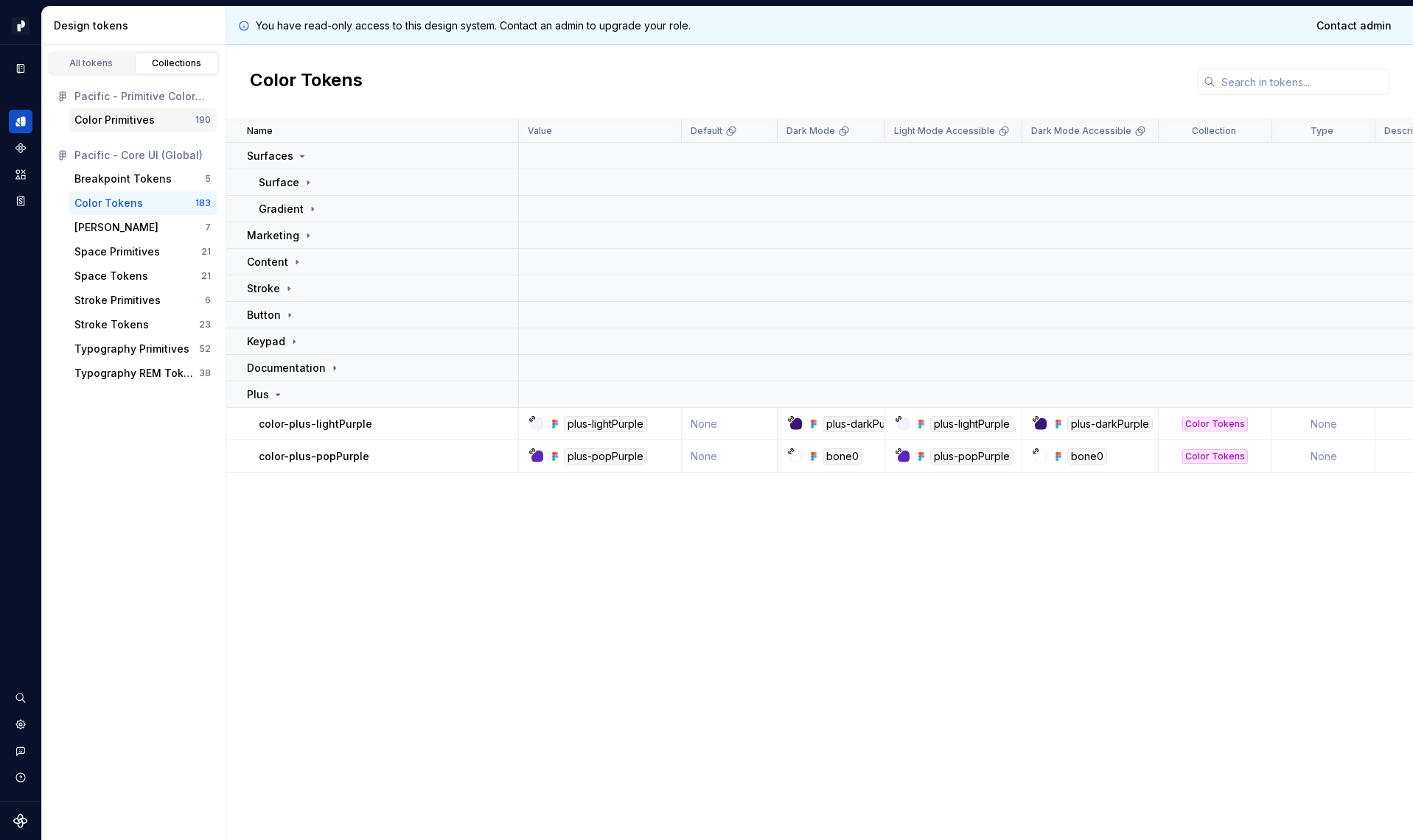
click at [113, 119] on div "Color Primitives" at bounding box center [114, 120] width 81 height 15
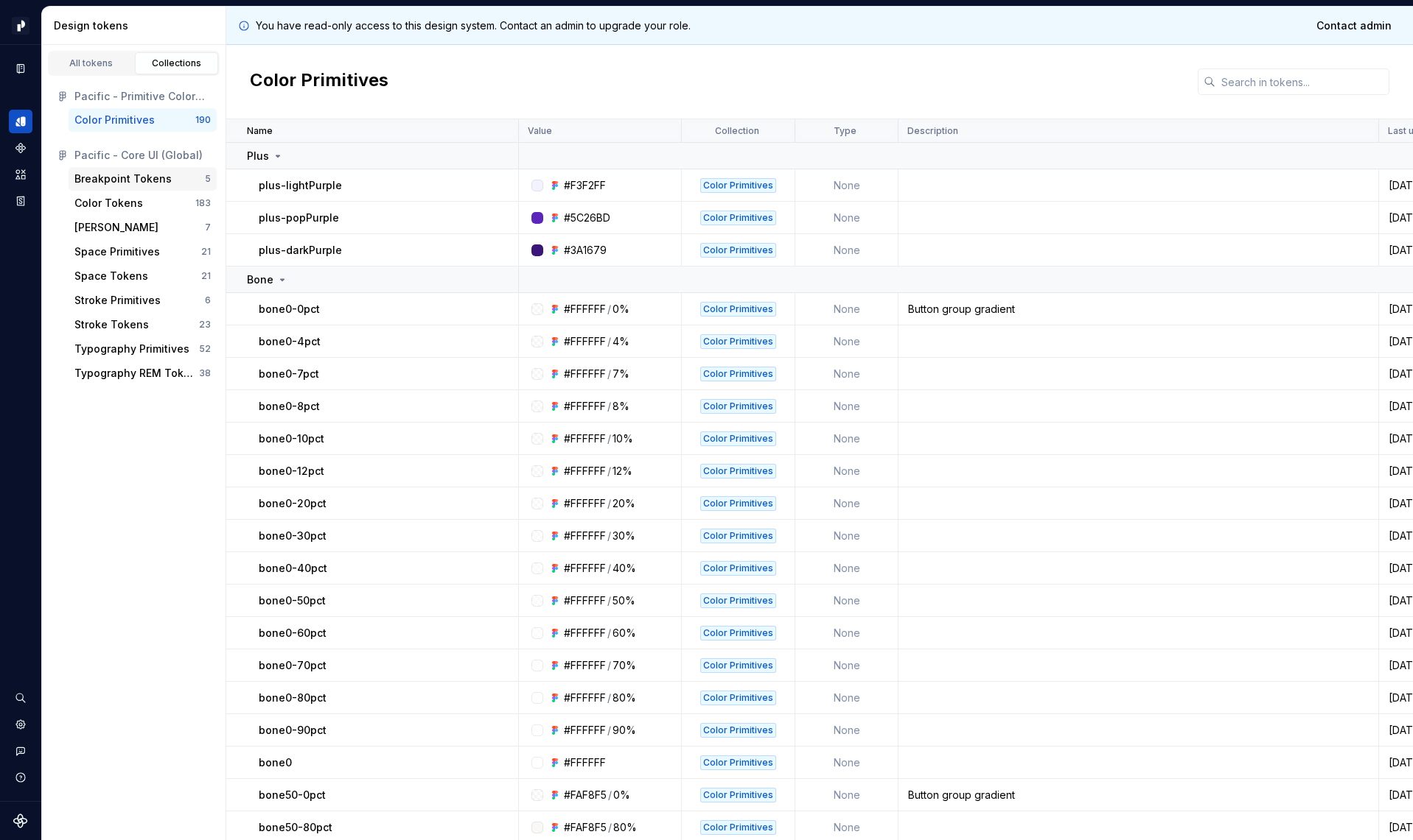
click at [105, 181] on div "Breakpoint Tokens" at bounding box center [123, 179] width 97 height 15
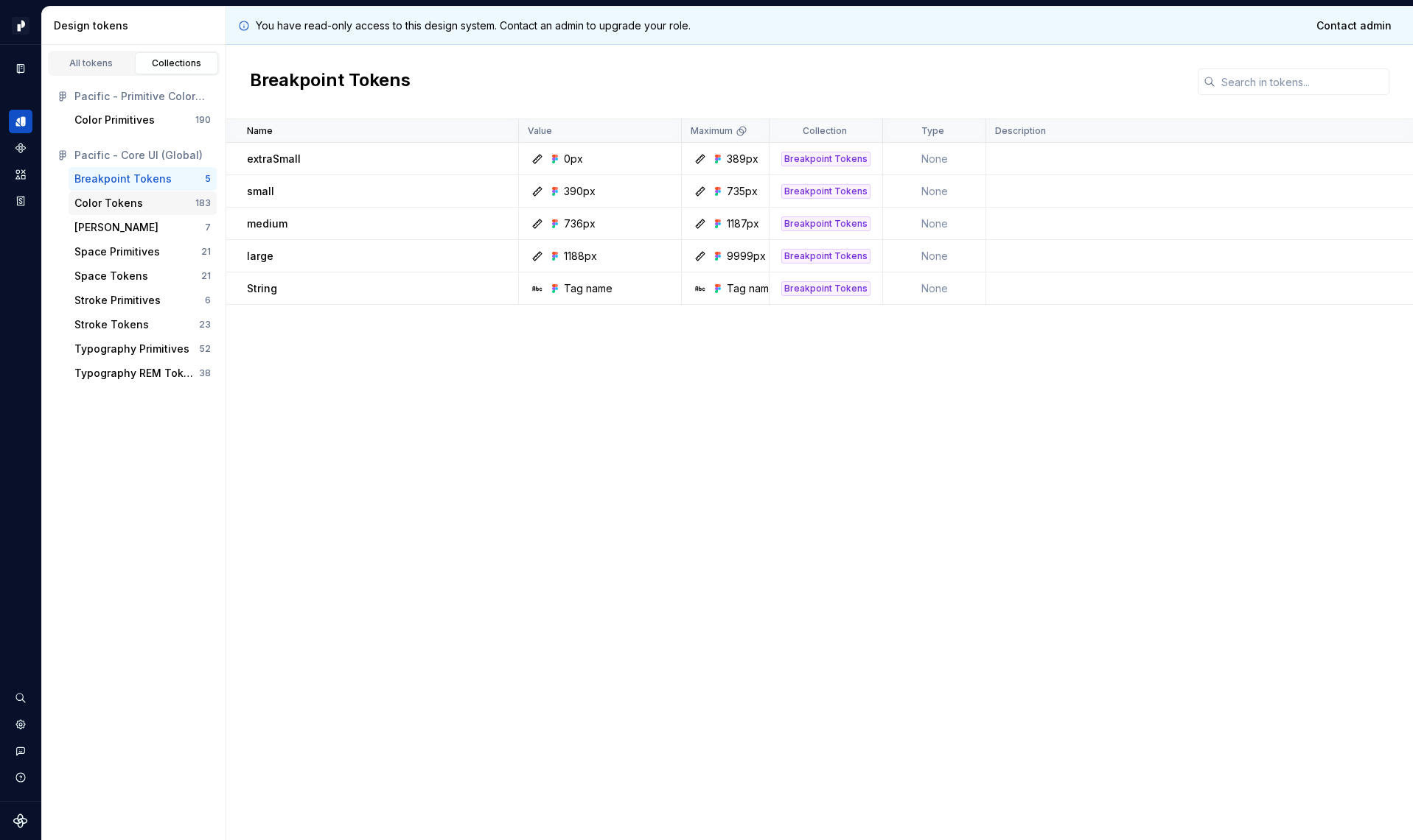
click at [109, 202] on div "Color Tokens" at bounding box center [108, 203] width 68 height 15
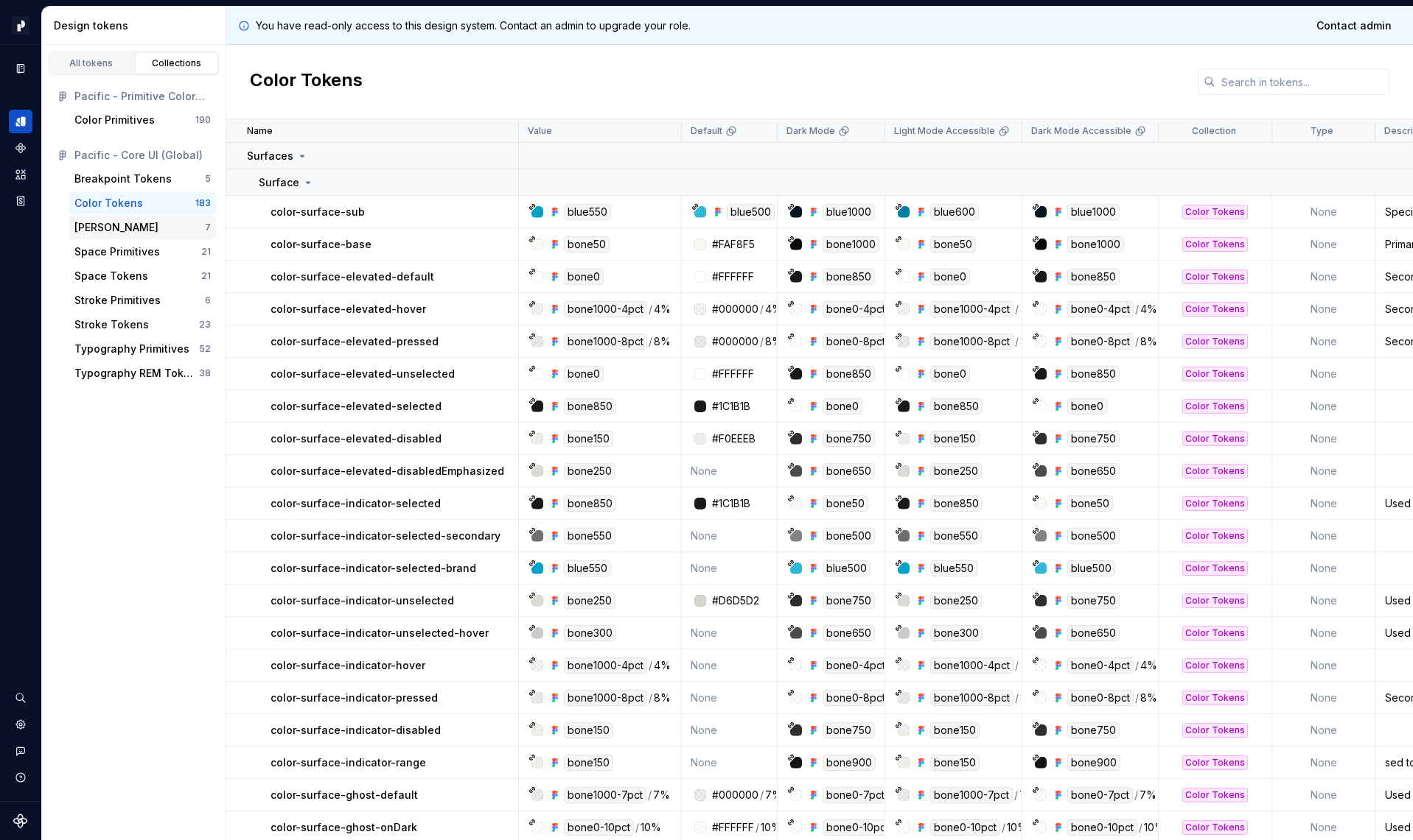
click at [119, 221] on div "[PERSON_NAME]" at bounding box center [116, 228] width 84 height 15
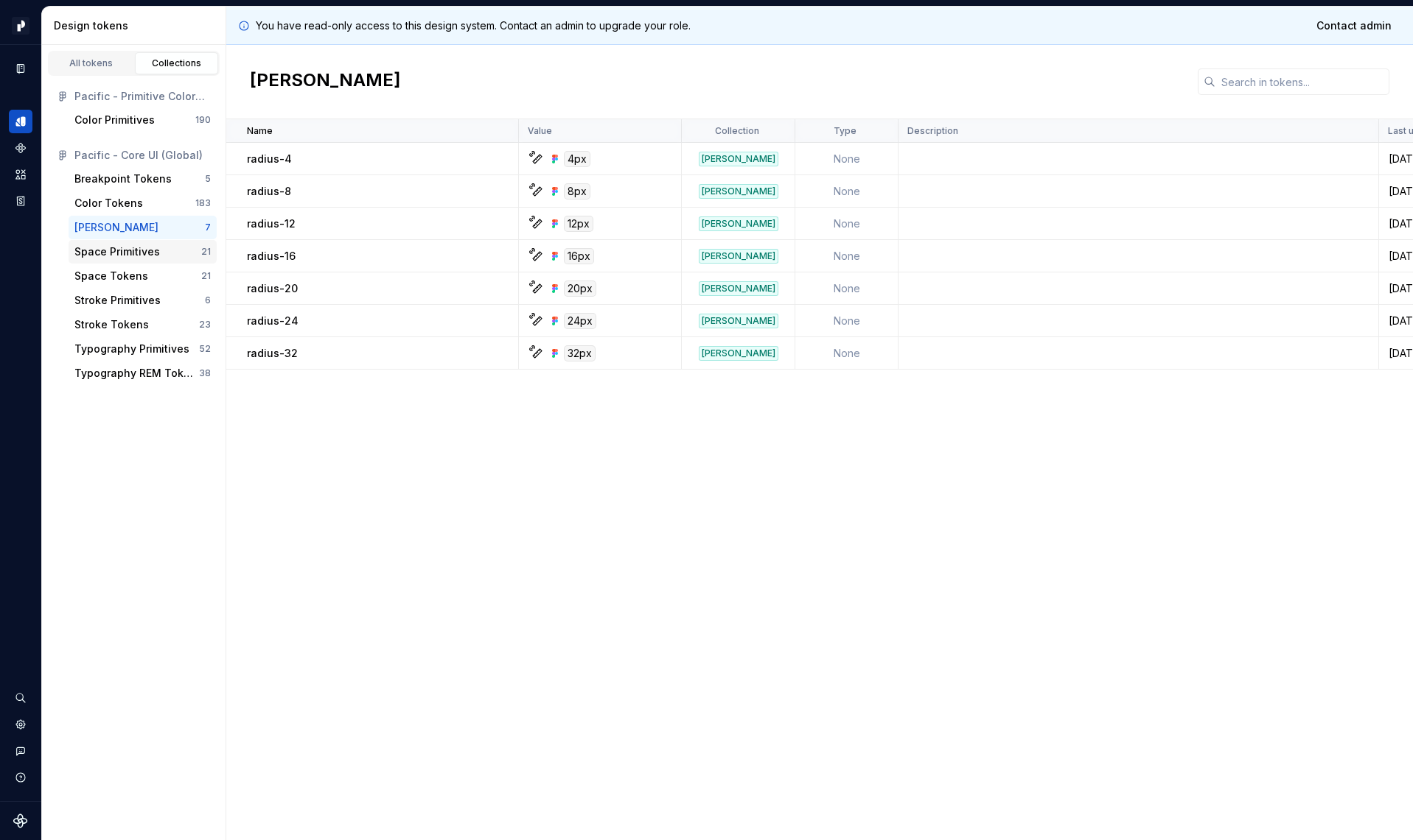
click at [117, 250] on div "Space Primitives" at bounding box center [116, 252] width 85 height 15
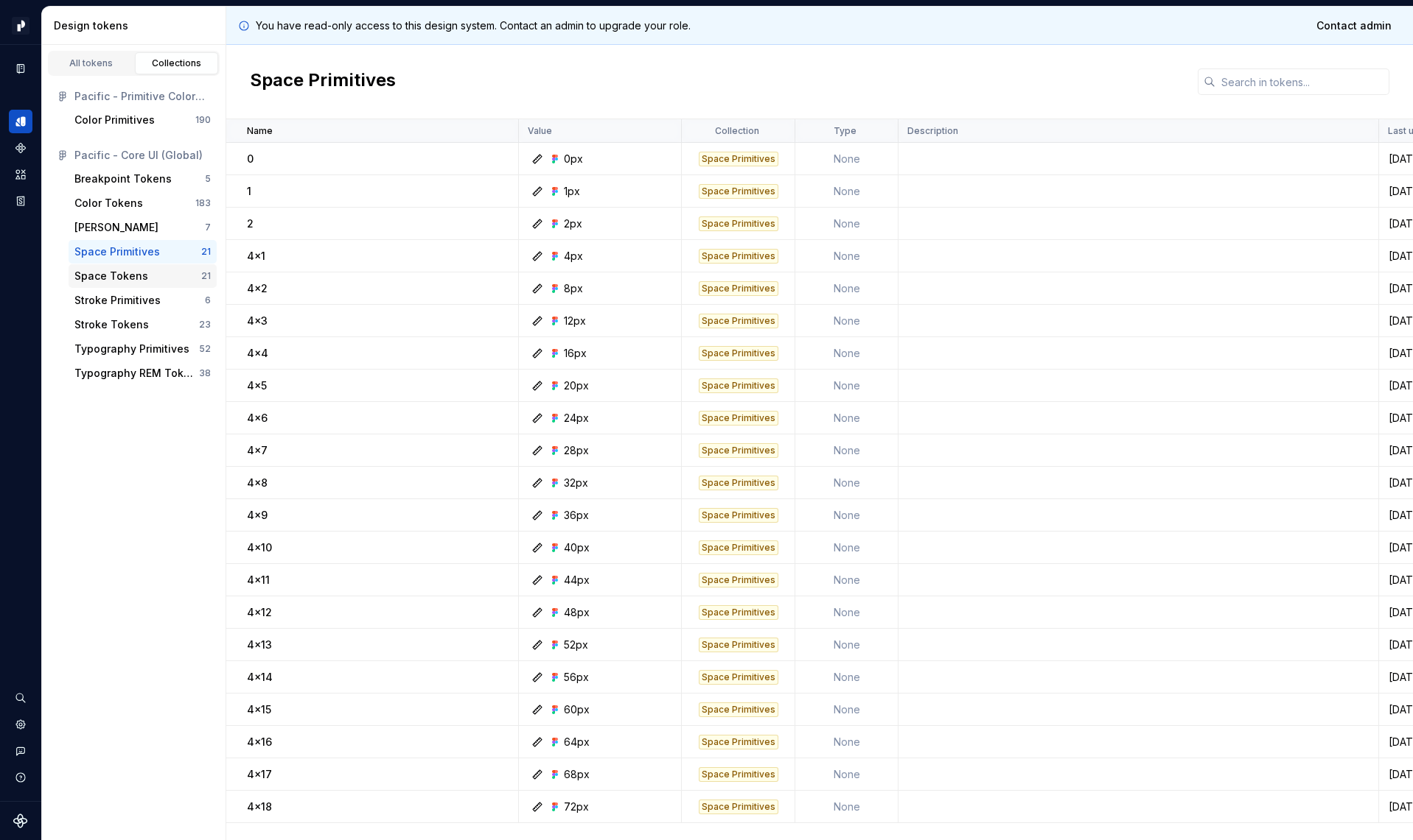
click at [114, 277] on div "Space Tokens" at bounding box center [111, 276] width 74 height 15
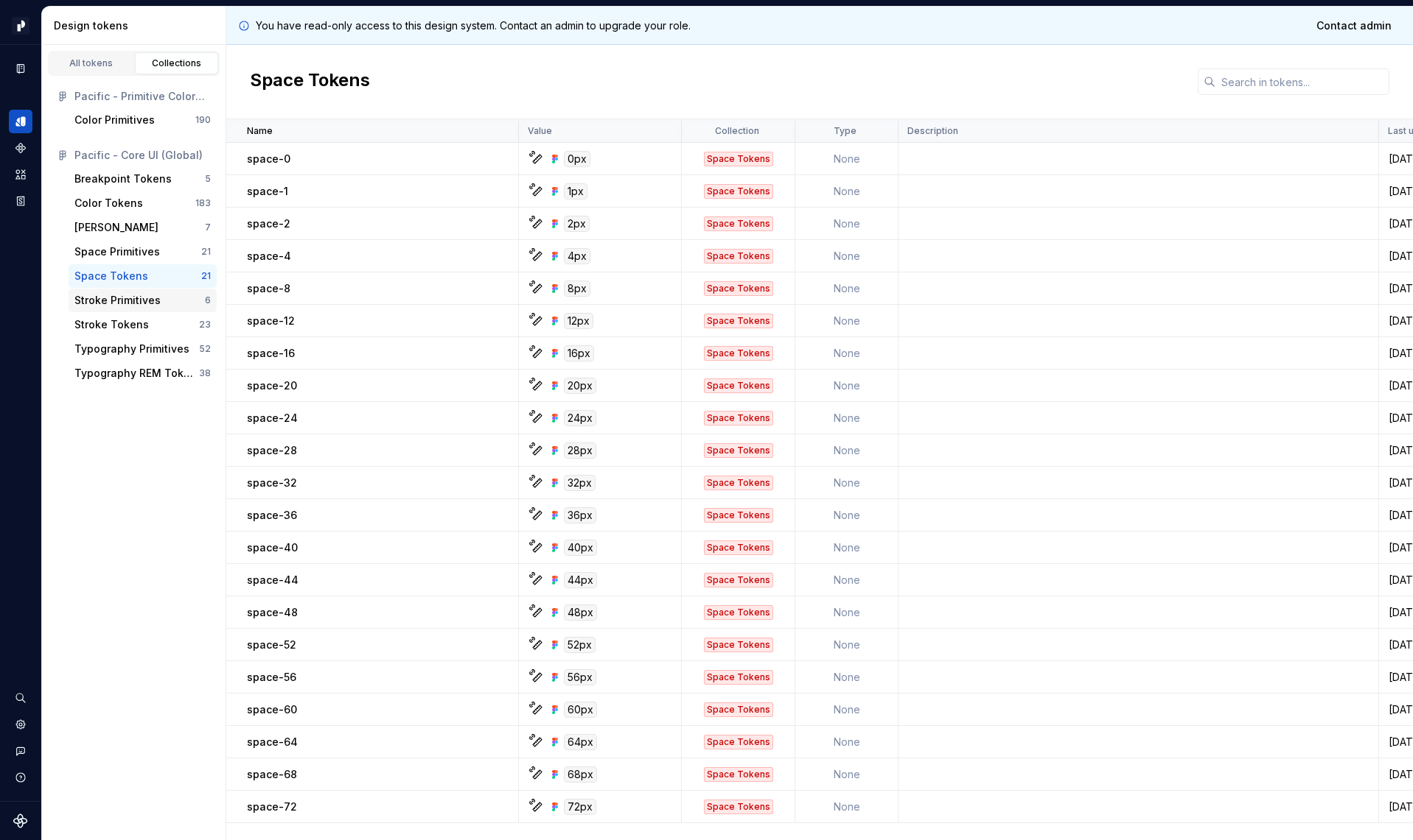
click at [103, 302] on div "Stroke Primitives" at bounding box center [117, 301] width 86 height 15
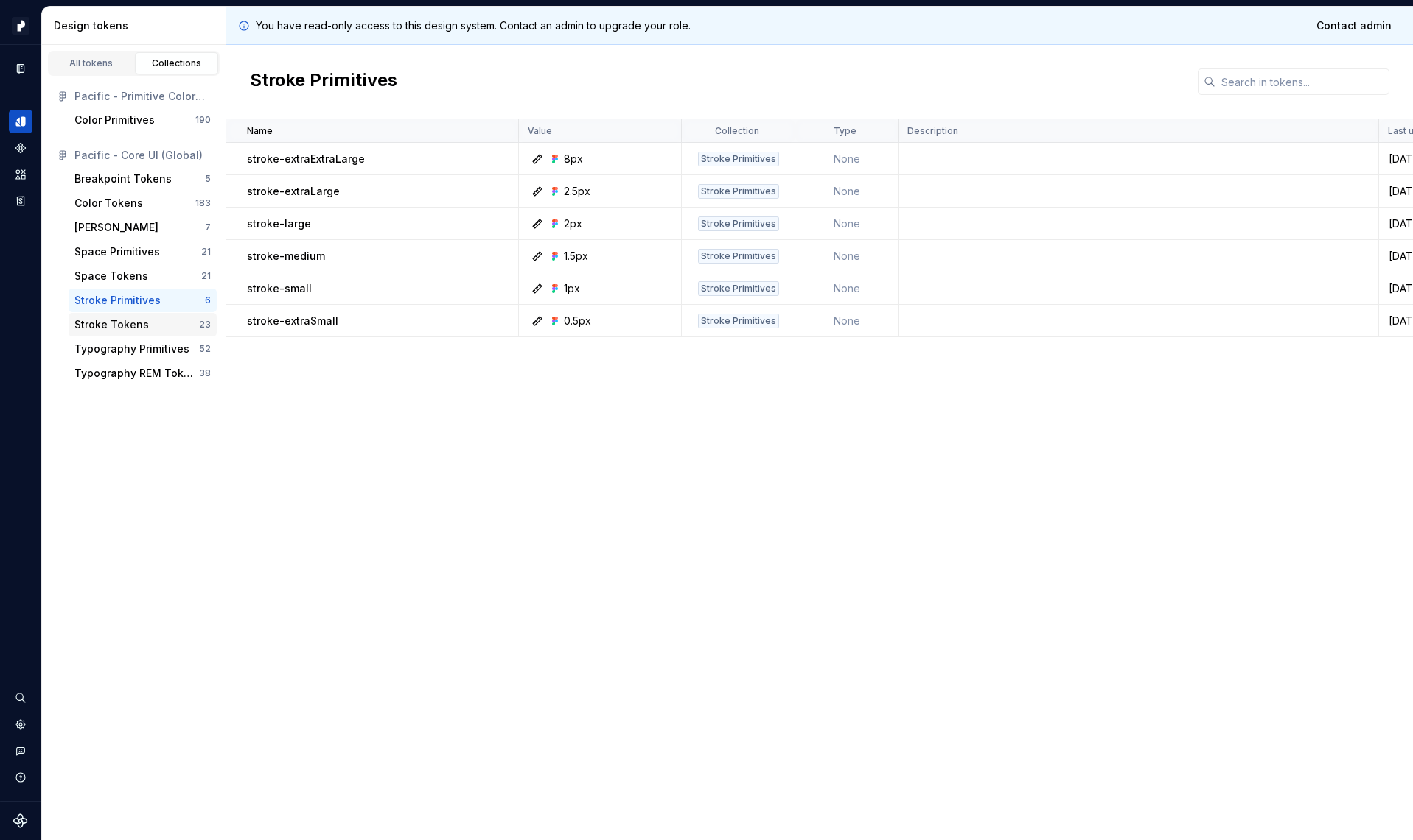
click at [101, 327] on div "Stroke Tokens" at bounding box center [111, 325] width 74 height 15
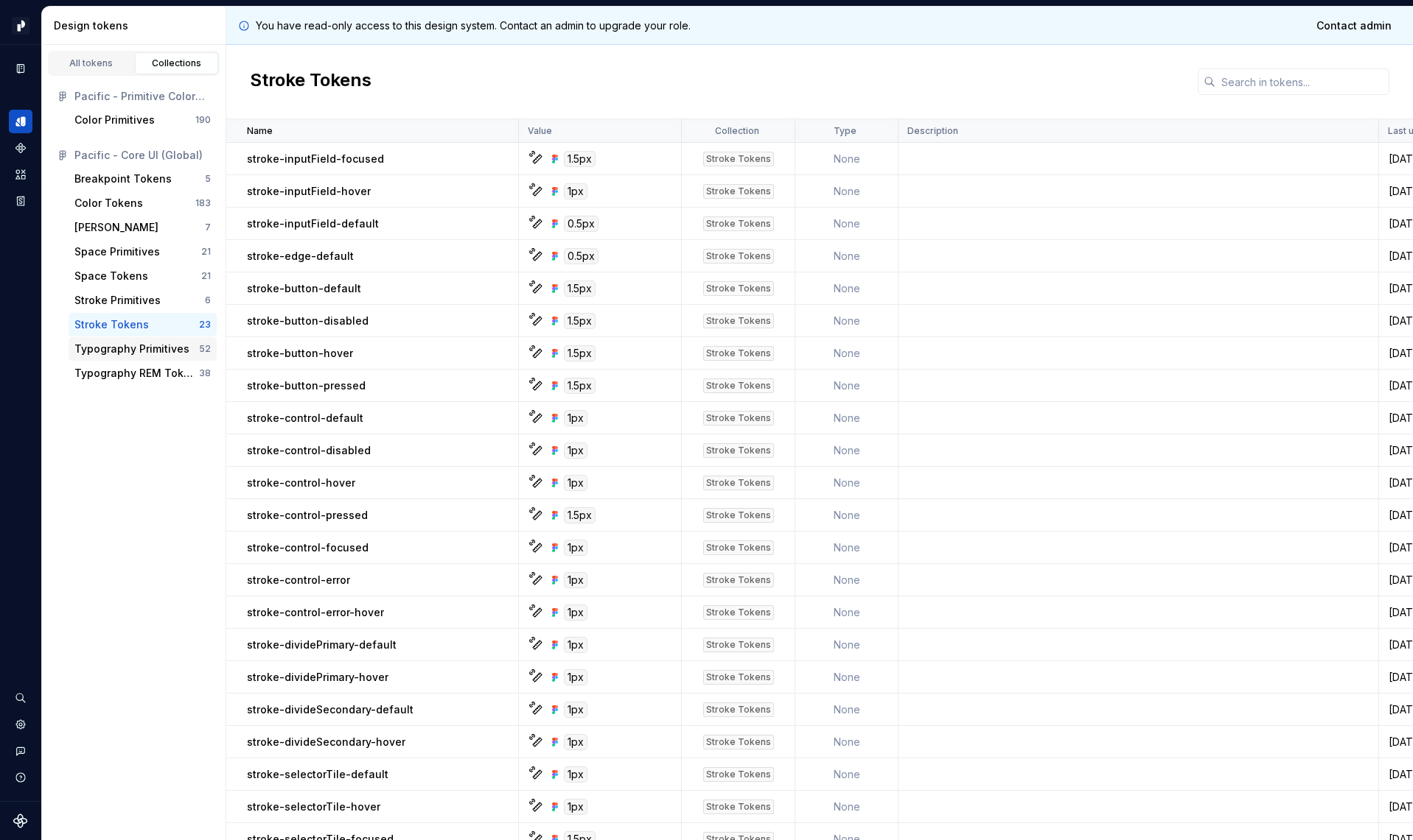
click at [97, 347] on div "Typography Primitives" at bounding box center [131, 349] width 115 height 15
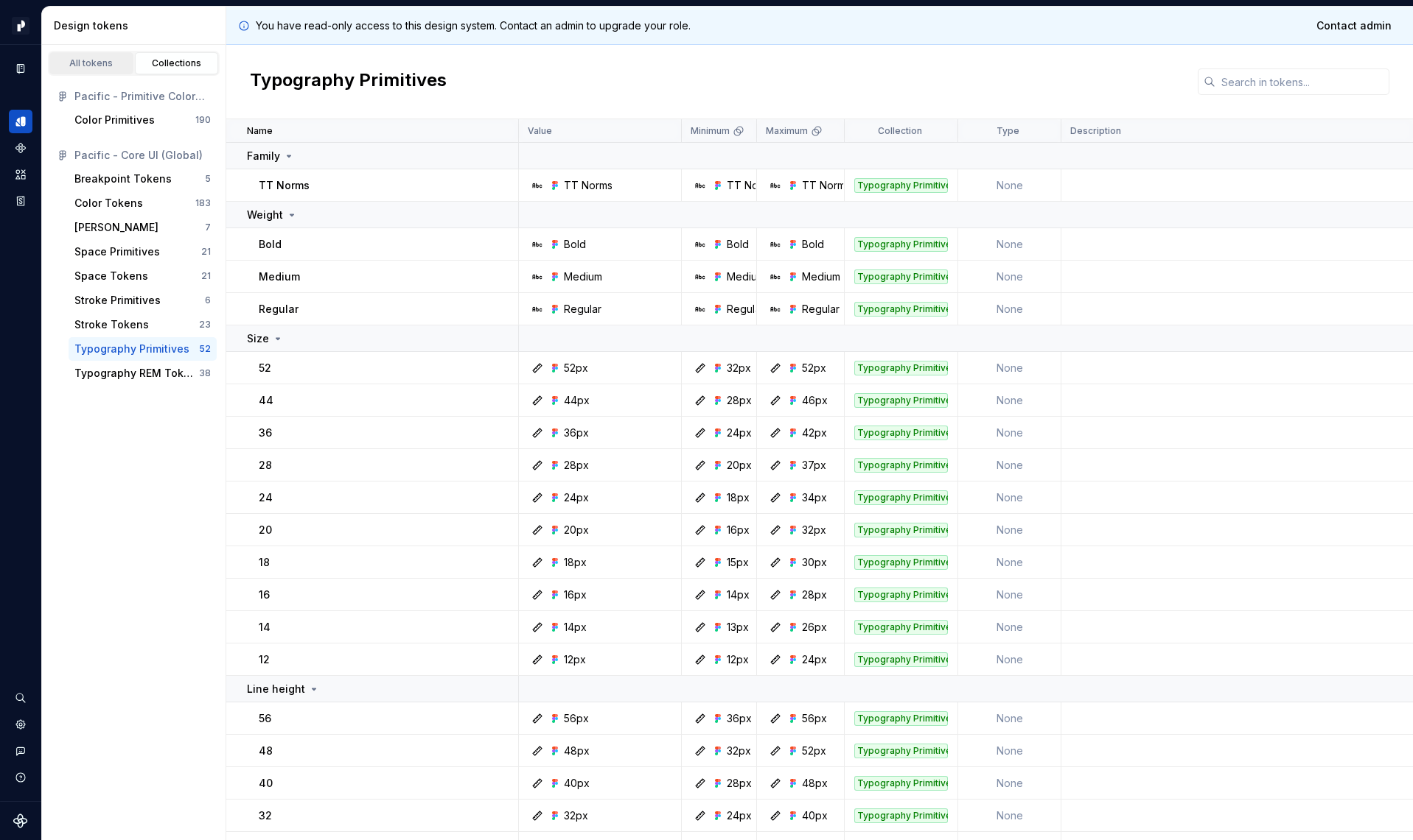
click at [88, 58] on div "All tokens" at bounding box center [91, 63] width 74 height 12
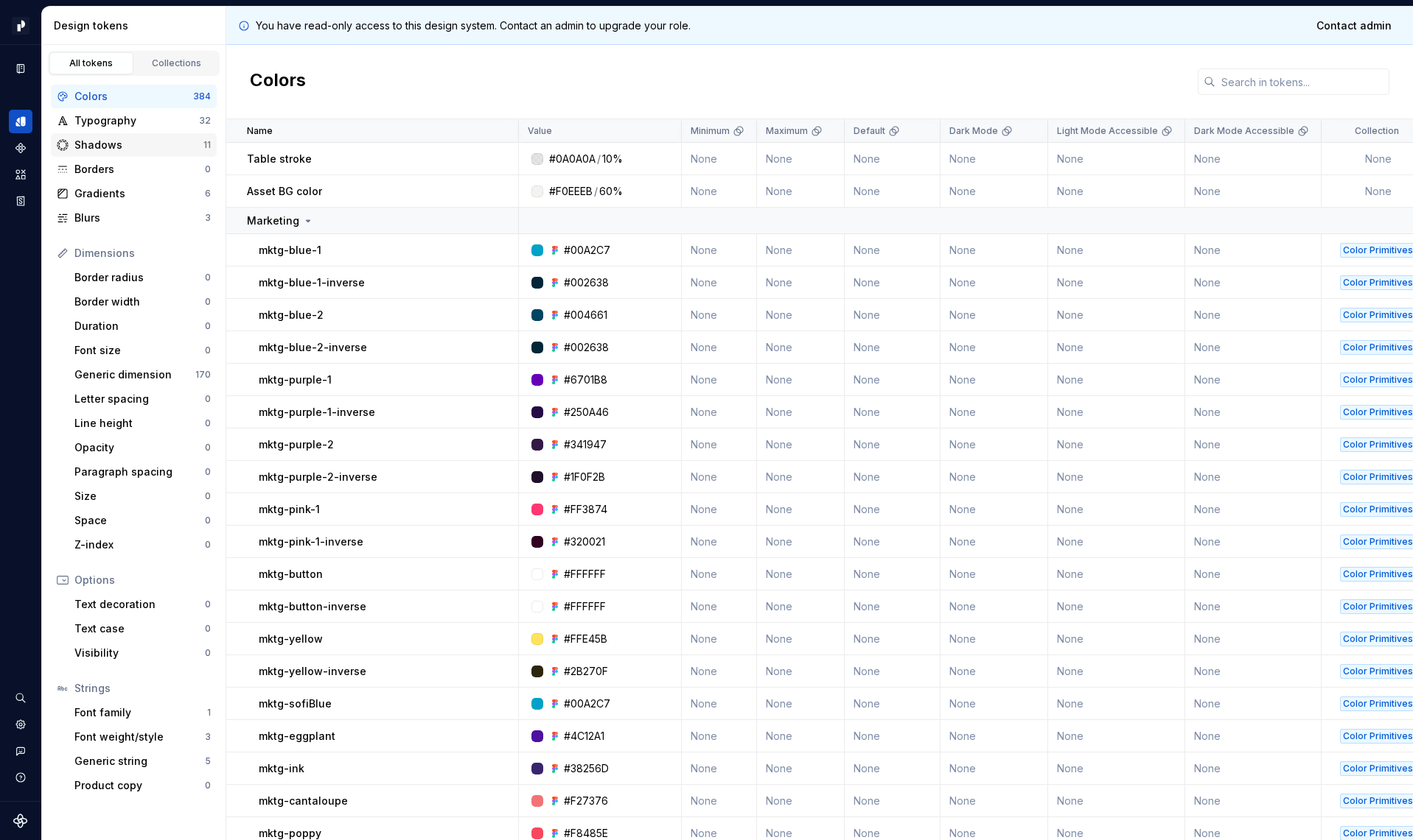
click at [97, 145] on div "Shadows" at bounding box center [139, 145] width 129 height 15
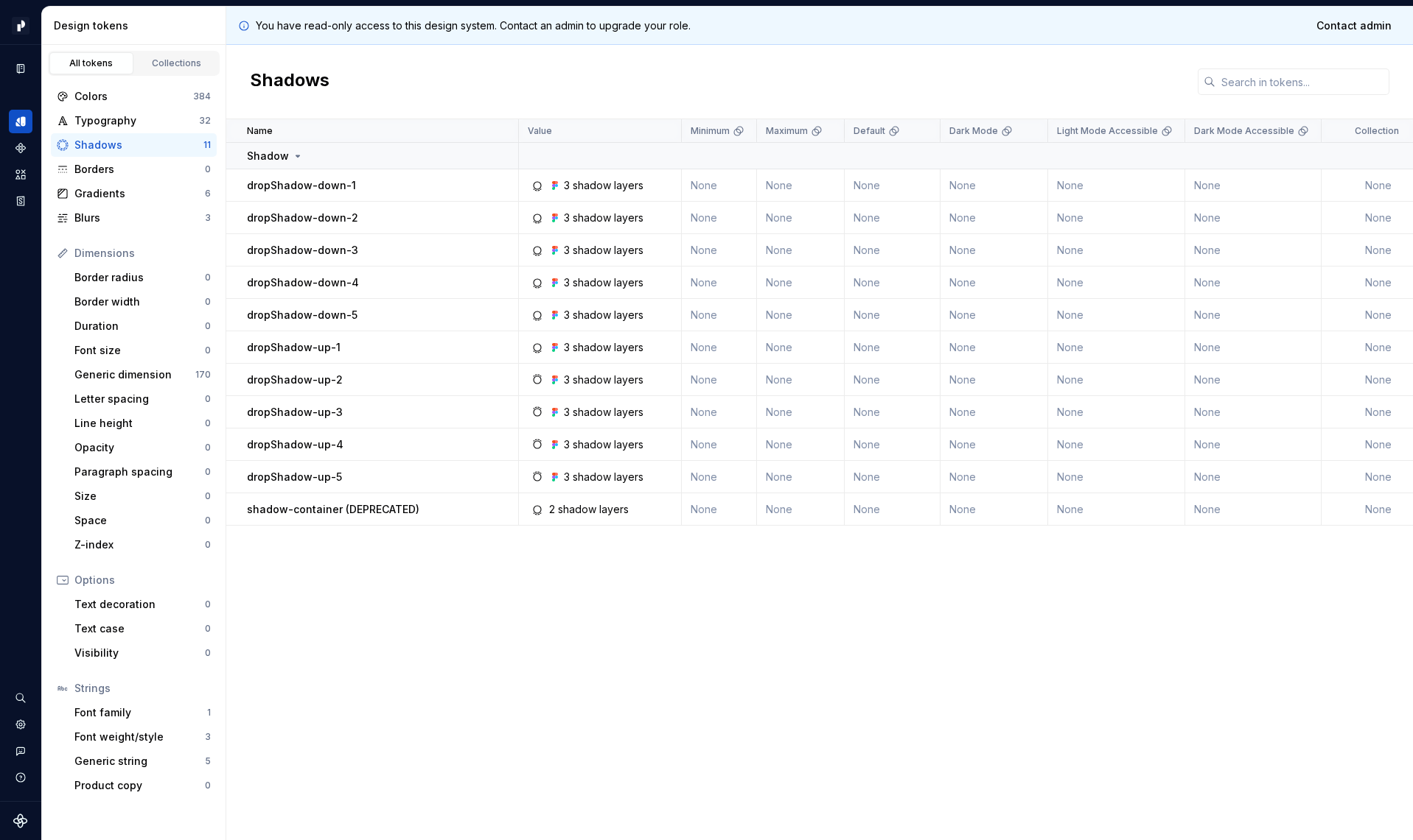
click at [320, 188] on p "dropShadow-down-1" at bounding box center [301, 185] width 109 height 15
click at [596, 185] on div "3 shadow layers" at bounding box center [603, 185] width 80 height 15
click at [537, 186] on icon at bounding box center [537, 185] width 12 height 12
click at [720, 189] on td "None" at bounding box center [720, 185] width 75 height 33
click at [98, 90] on div "Colors" at bounding box center [133, 96] width 119 height 15
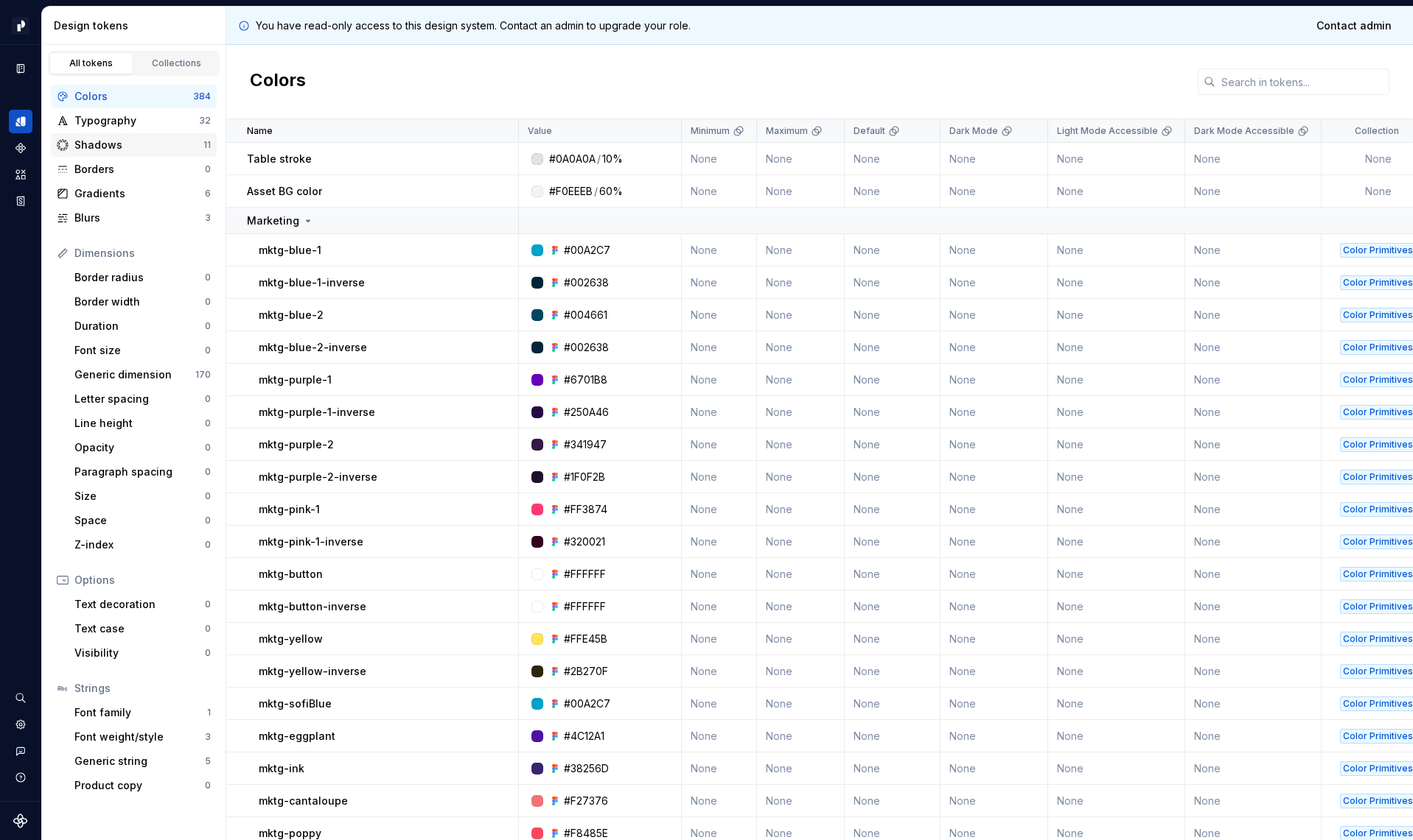
click at [94, 136] on div "Shadows 11" at bounding box center [133, 144] width 166 height 23
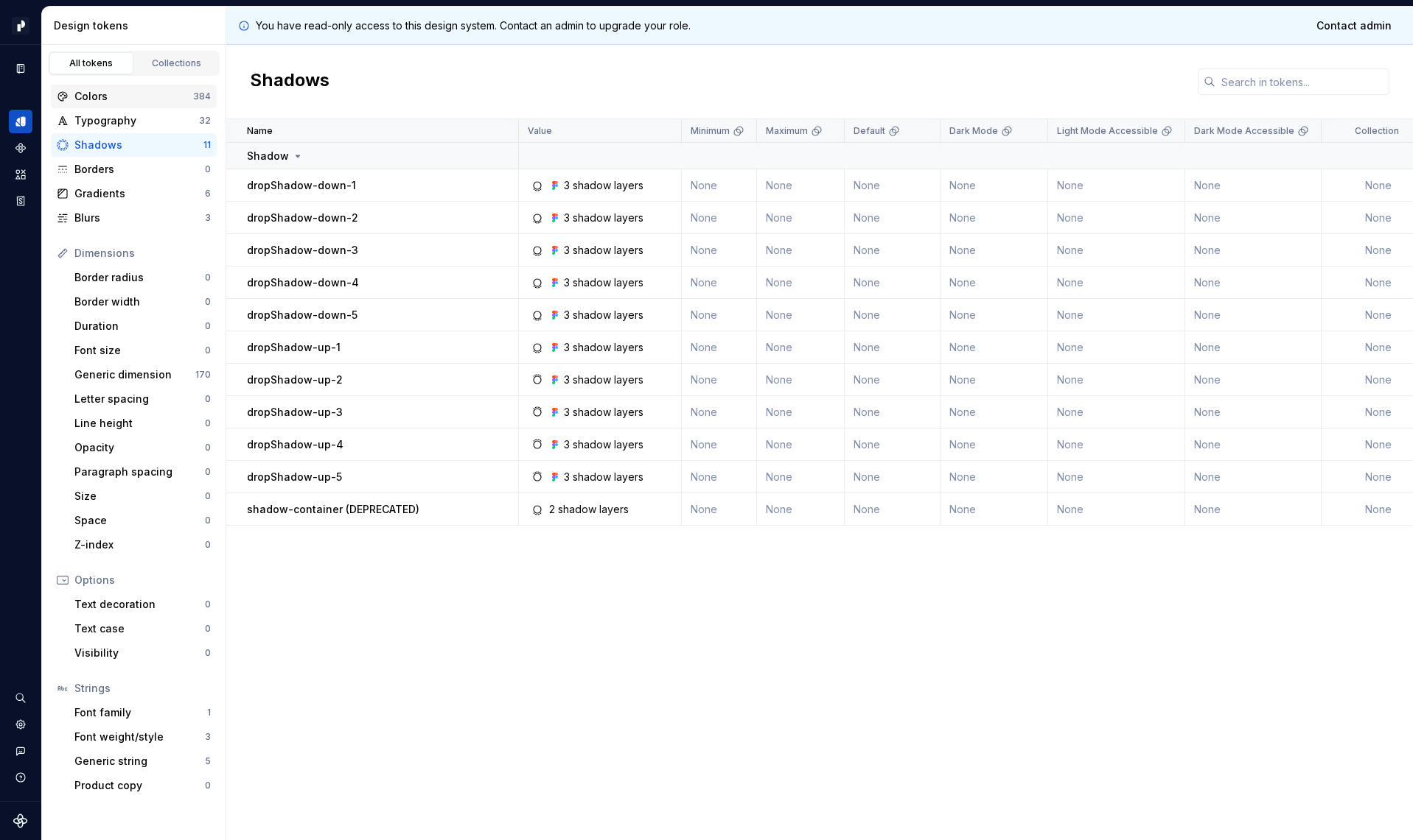
click at [120, 92] on div "Colors" at bounding box center [133, 96] width 119 height 15
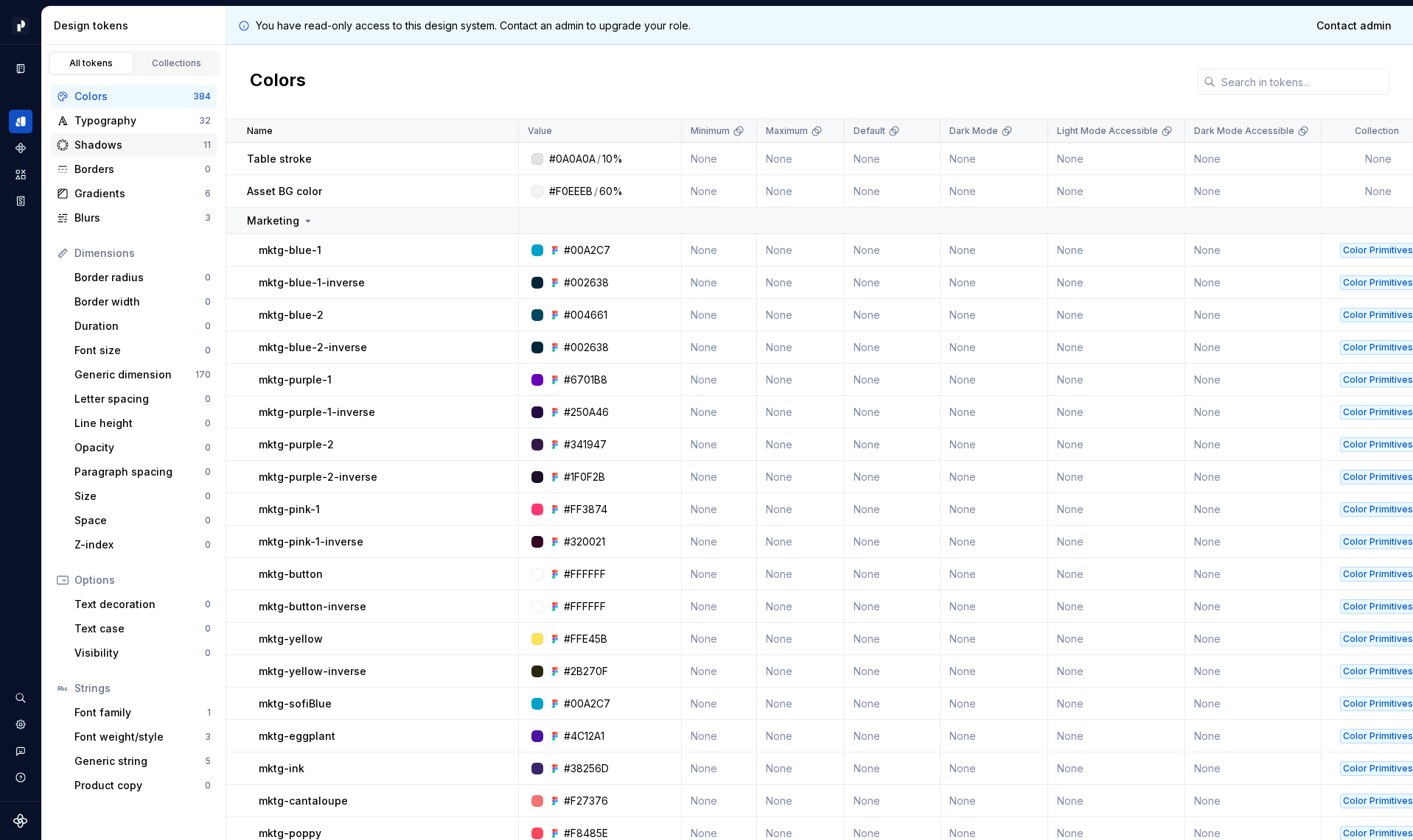
click at [102, 149] on div "Shadows" at bounding box center [139, 145] width 129 height 15
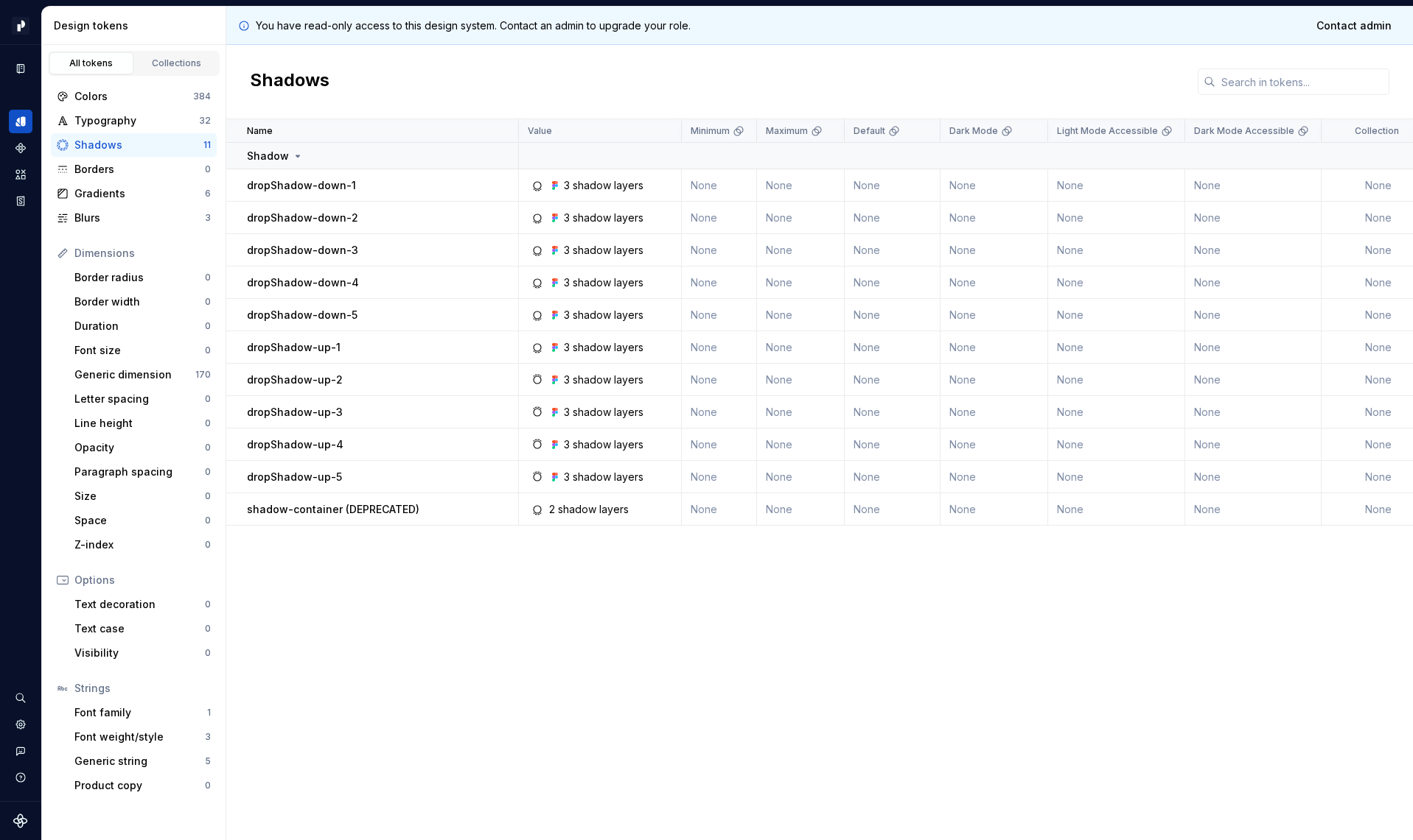
click at [347, 183] on p "dropShadow-down-1" at bounding box center [301, 185] width 109 height 15
click at [570, 185] on div "3 shadow layers" at bounding box center [603, 185] width 80 height 15
click at [105, 97] on div "Colors" at bounding box center [133, 96] width 119 height 15
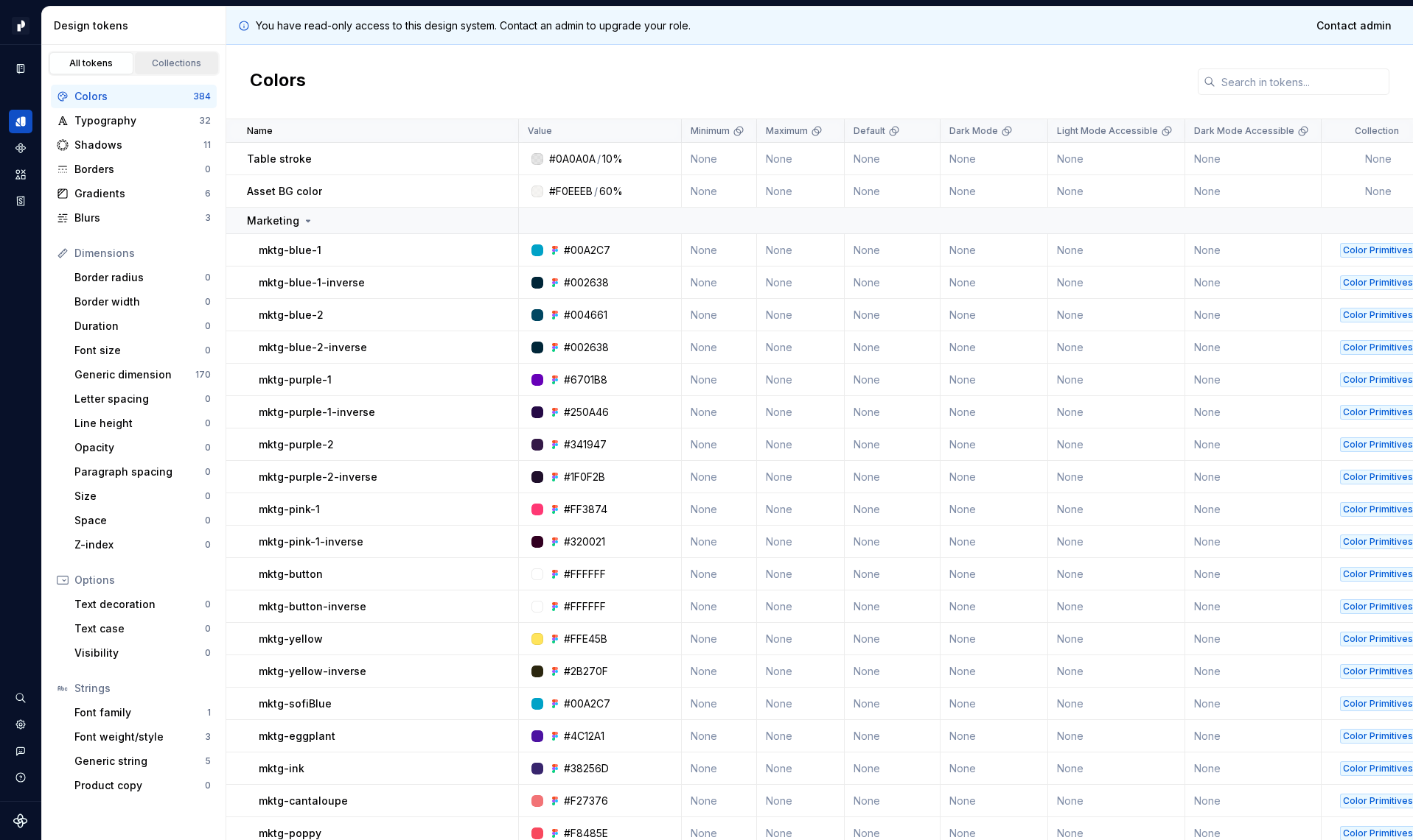
click at [174, 56] on link "Collections" at bounding box center [177, 64] width 84 height 22
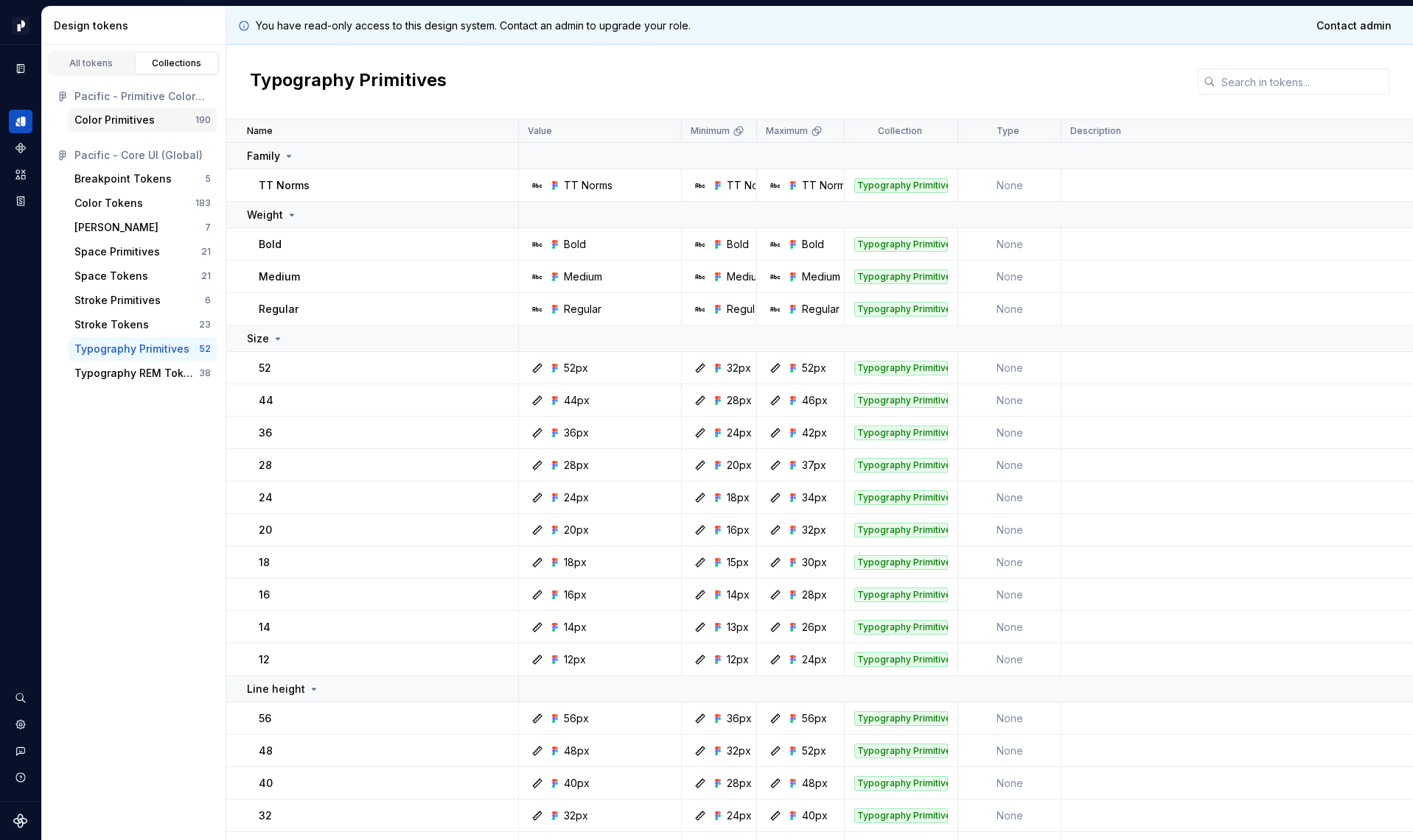
click at [115, 119] on div "Color Primitives" at bounding box center [114, 120] width 81 height 15
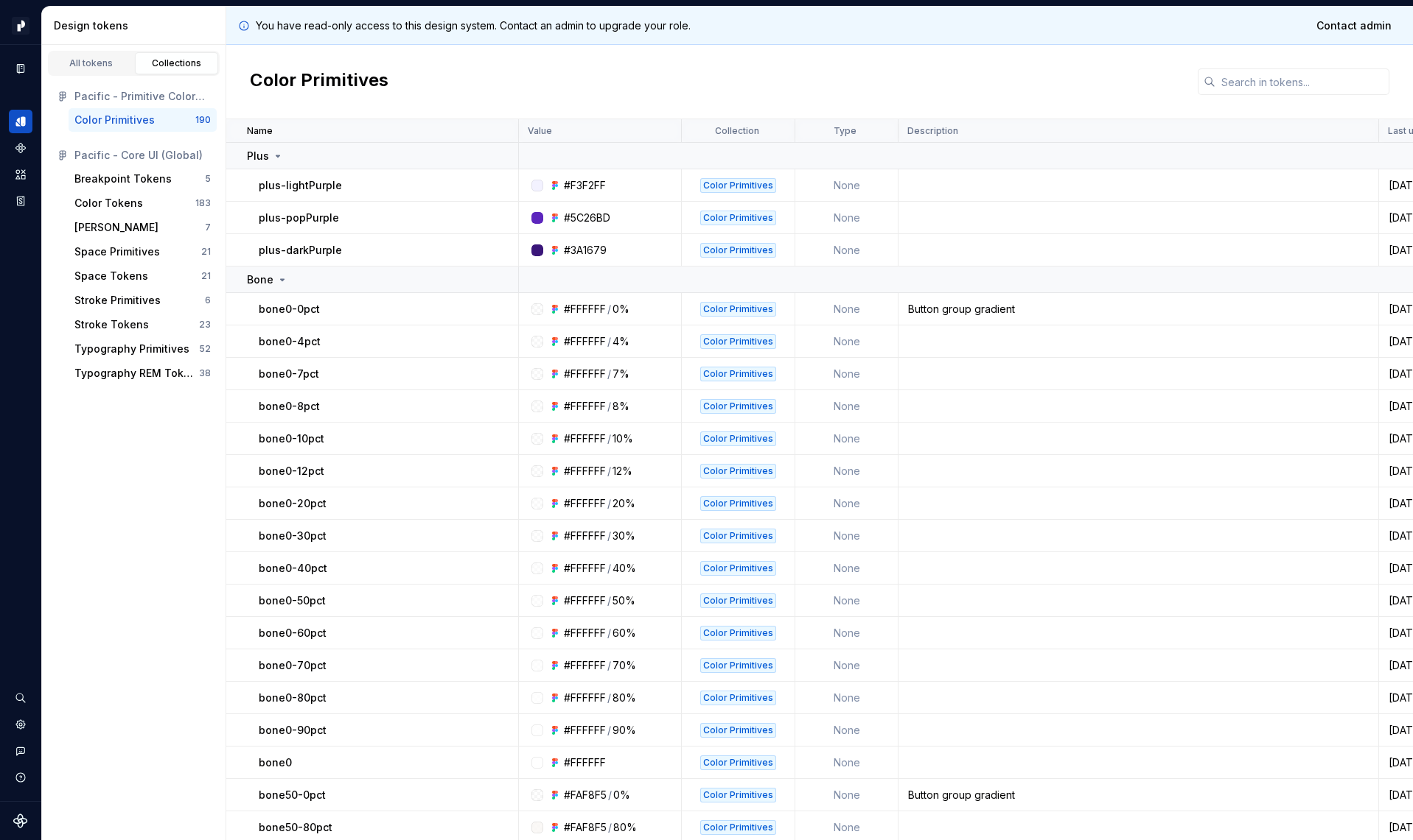
click at [297, 308] on p "bone0-0pct" at bounding box center [289, 309] width 61 height 15
drag, startPoint x: 290, startPoint y: 308, endPoint x: 241, endPoint y: 305, distance: 49.1
click at [241, 305] on td "bone0-0pct" at bounding box center [372, 309] width 292 height 33
click at [372, 309] on div "bone0-0pct" at bounding box center [388, 309] width 259 height 15
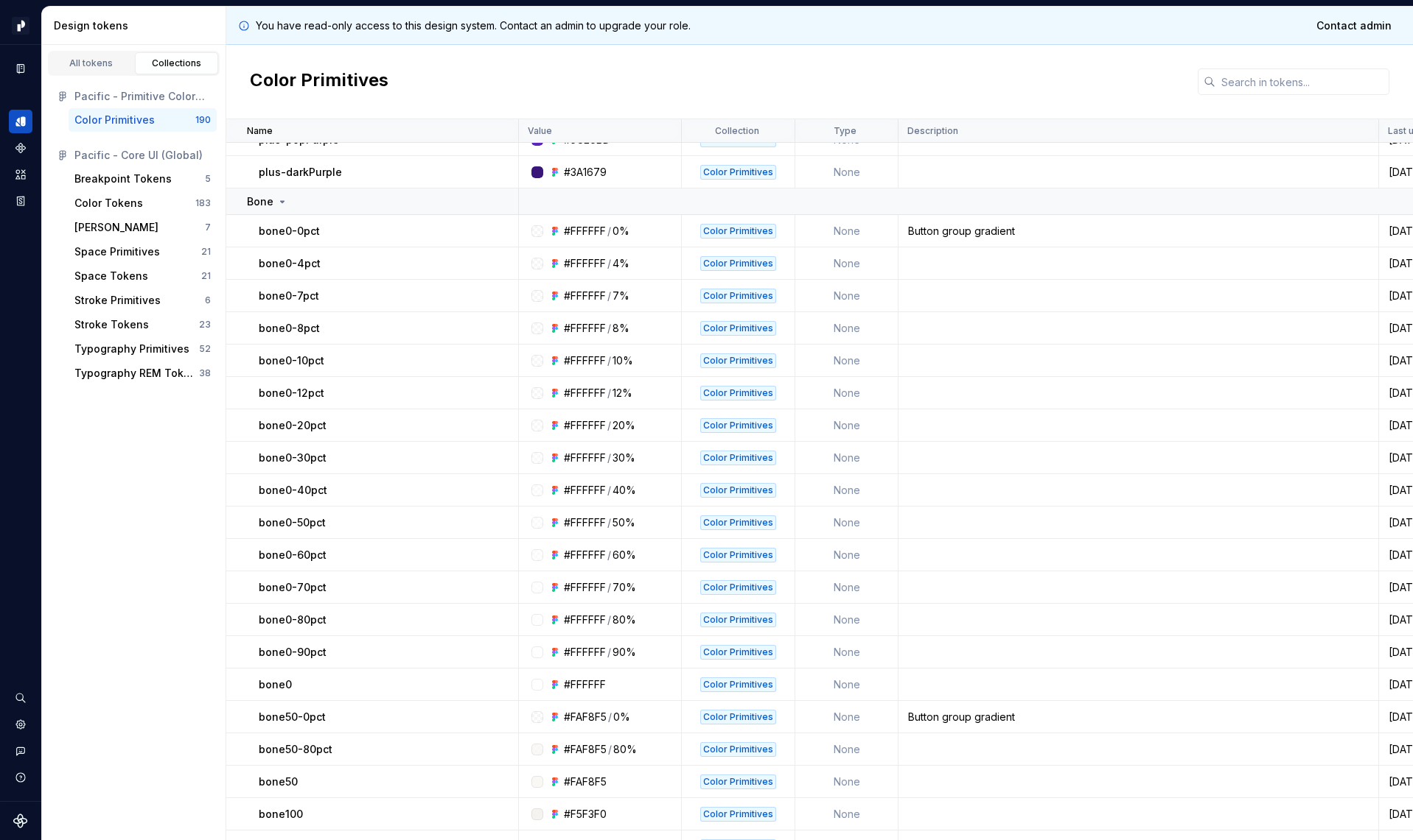
scroll to position [81, 0]
click at [109, 204] on div "Color Tokens" at bounding box center [108, 203] width 68 height 15
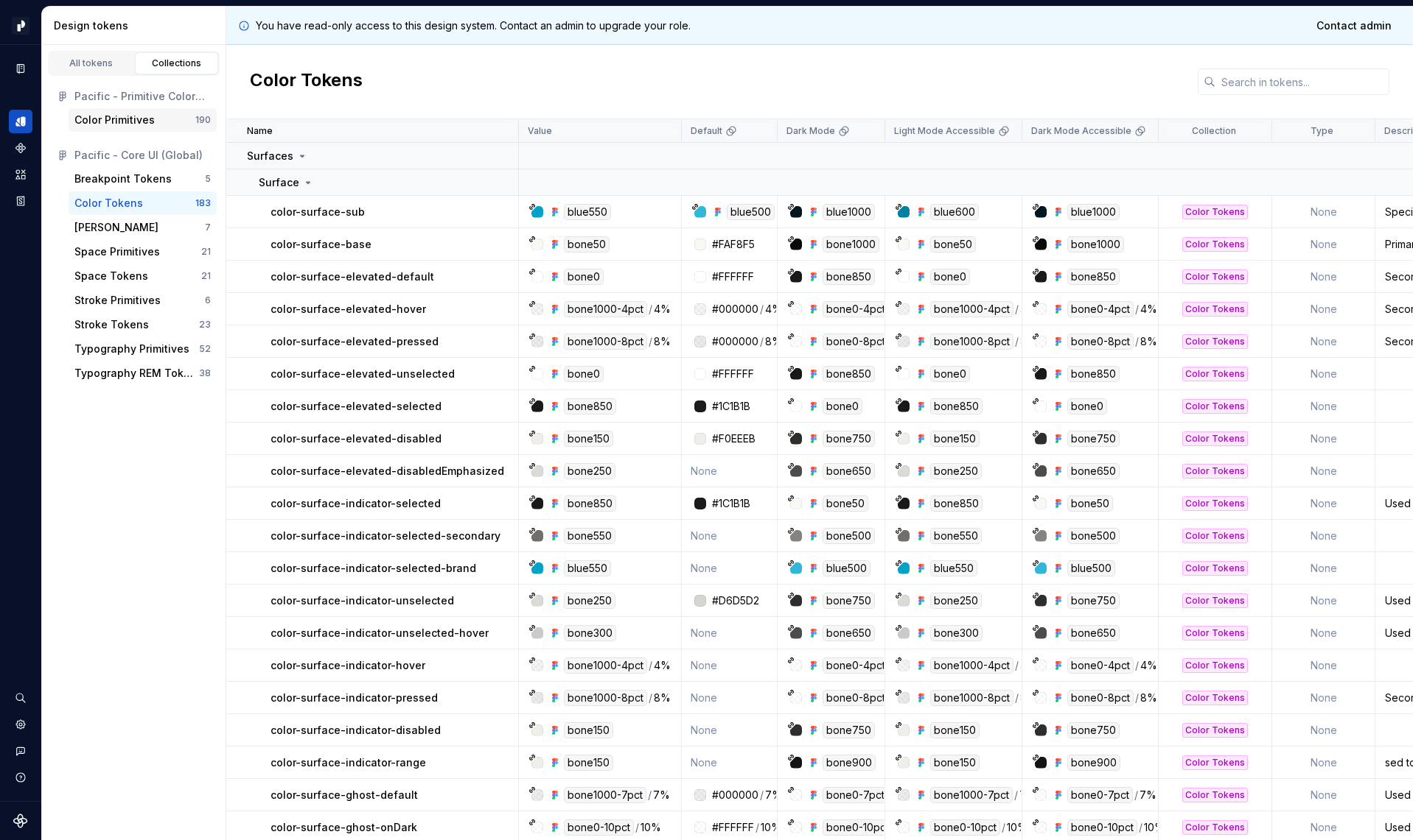
click at [139, 123] on div "Color Primitives" at bounding box center [114, 120] width 81 height 15
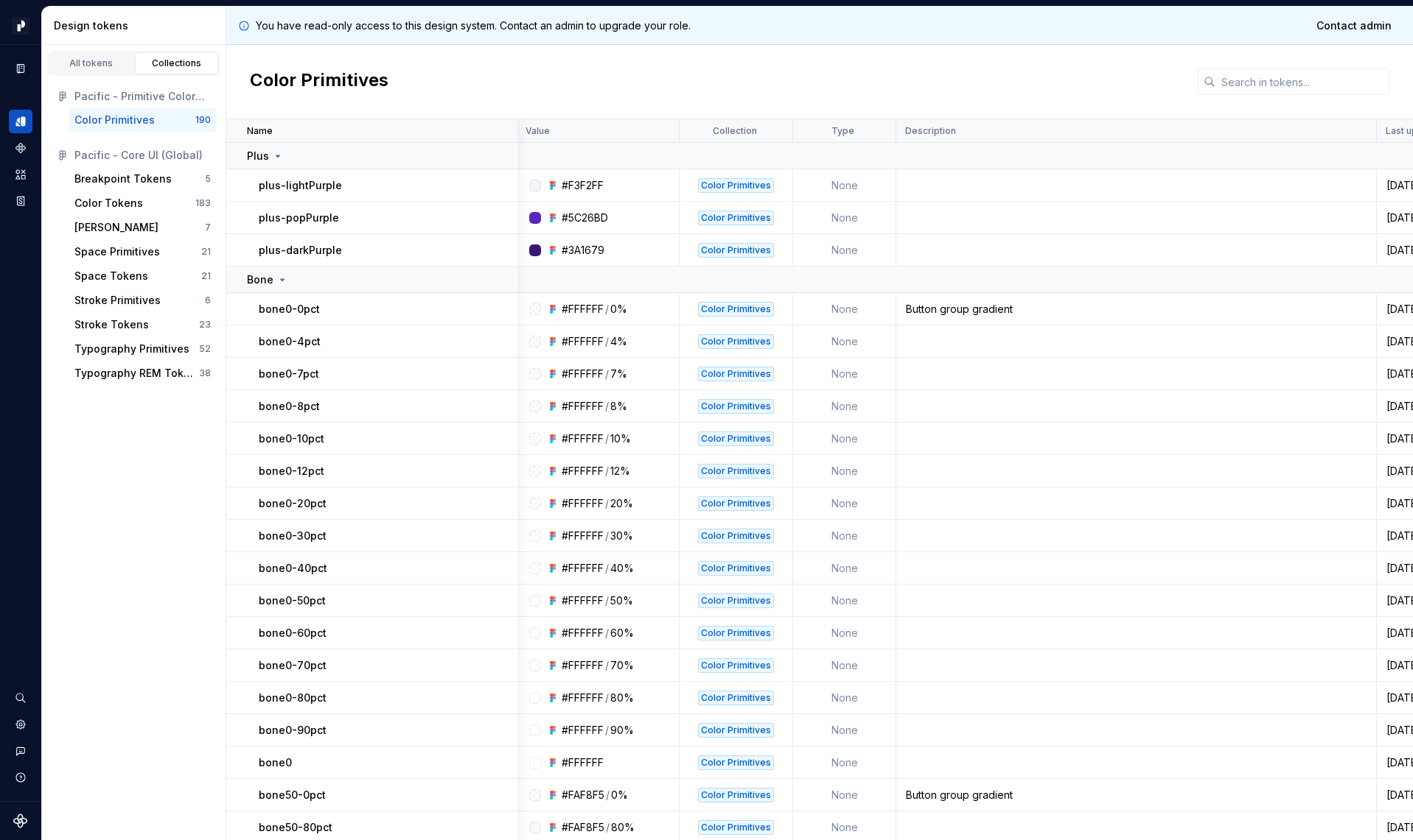
scroll to position [0, 3]
click at [97, 60] on div "All tokens" at bounding box center [91, 63] width 74 height 12
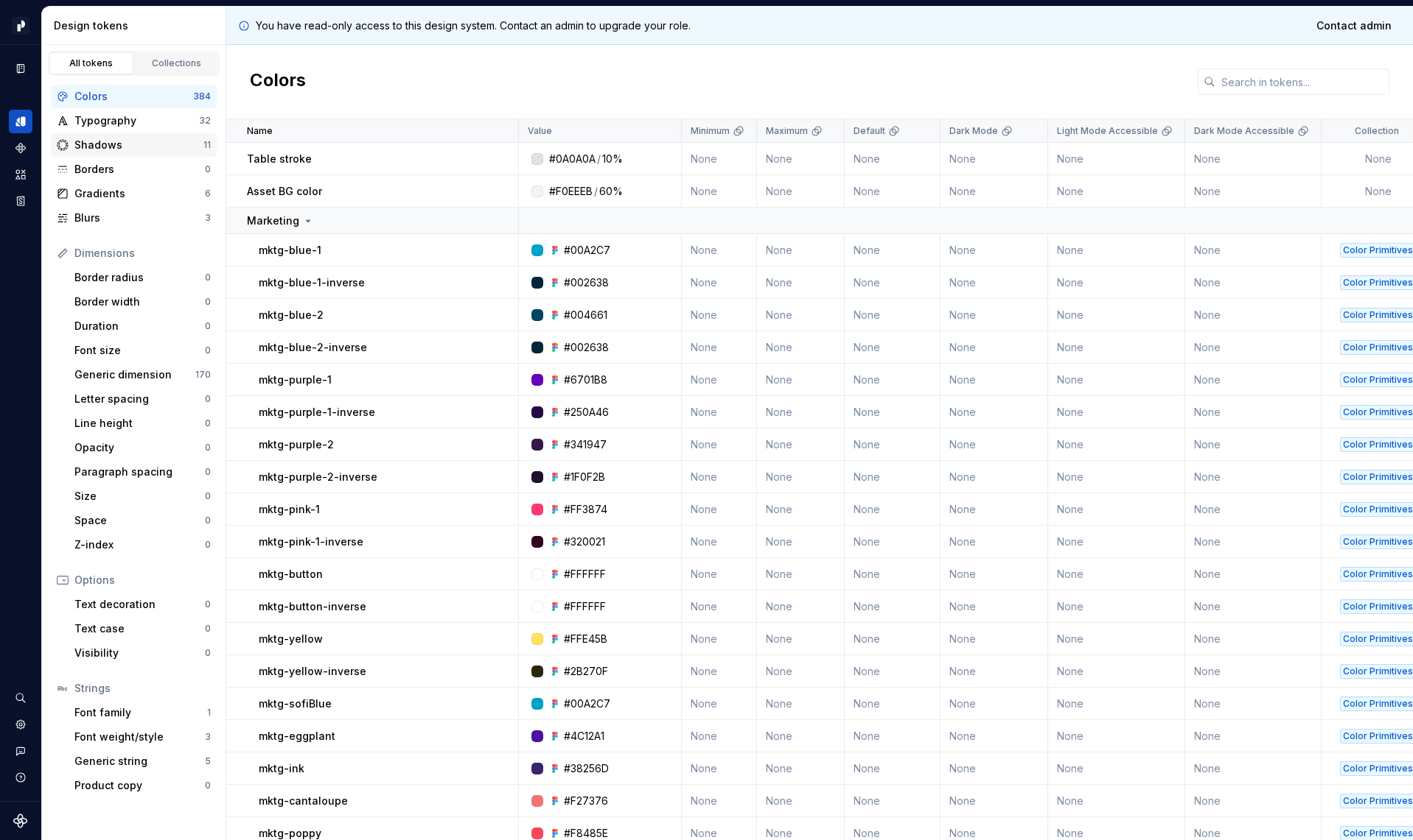
click at [102, 141] on div "Shadows" at bounding box center [139, 145] width 129 height 15
